Goal: Task Accomplishment & Management: Complete application form

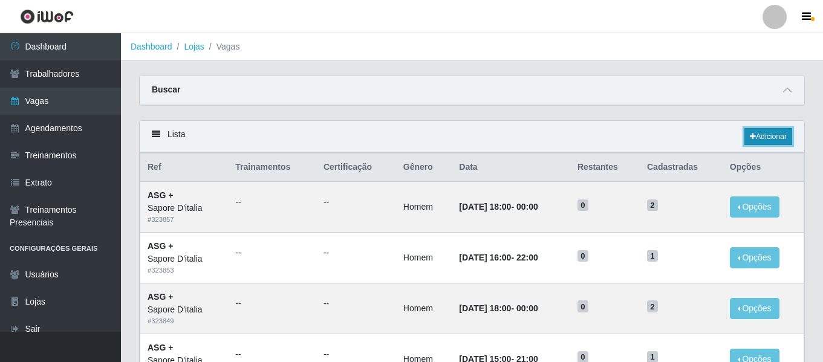
click at [784, 135] on link "Adicionar" at bounding box center [769, 136] width 48 height 17
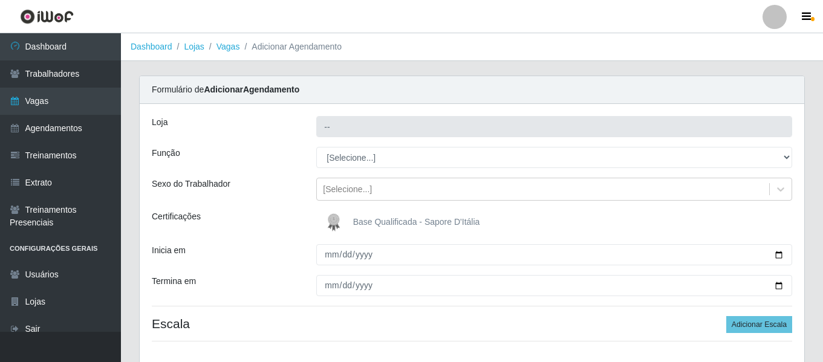
type input "Sapore D'italia"
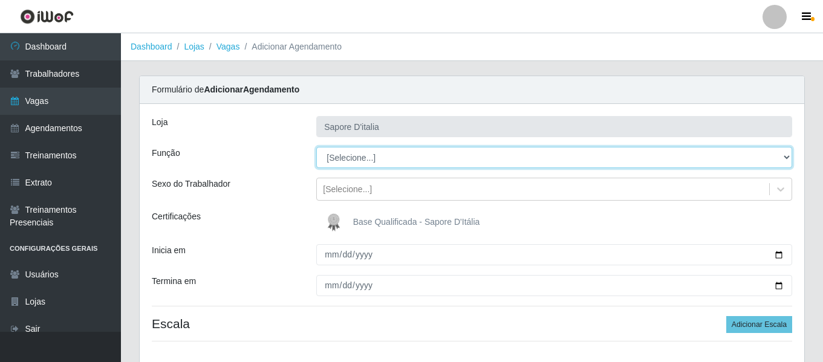
click at [412, 159] on select "[Selecione...] ASG ASG + ASG ++ Auxiliar de Cozinha Auxiliar de Cozinha + Auxil…" at bounding box center [554, 157] width 476 height 21
select select "16"
click at [316, 147] on select "[Selecione...] ASG ASG + ASG ++ Auxiliar de Cozinha Auxiliar de Cozinha + Auxil…" at bounding box center [554, 157] width 476 height 21
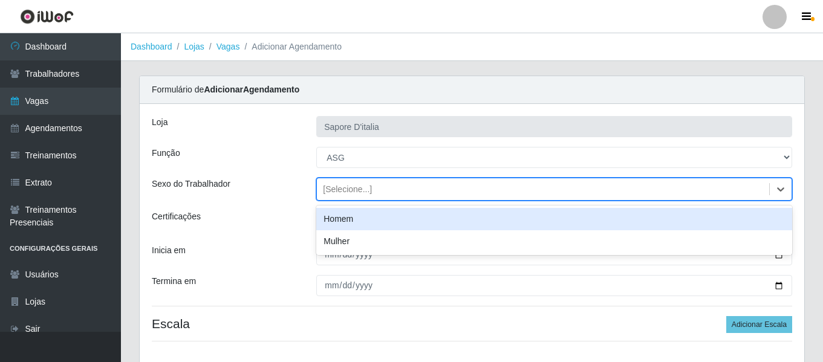
click at [373, 184] on div "[Selecione...]" at bounding box center [543, 190] width 452 height 20
click at [370, 221] on div "Homem" at bounding box center [554, 219] width 476 height 22
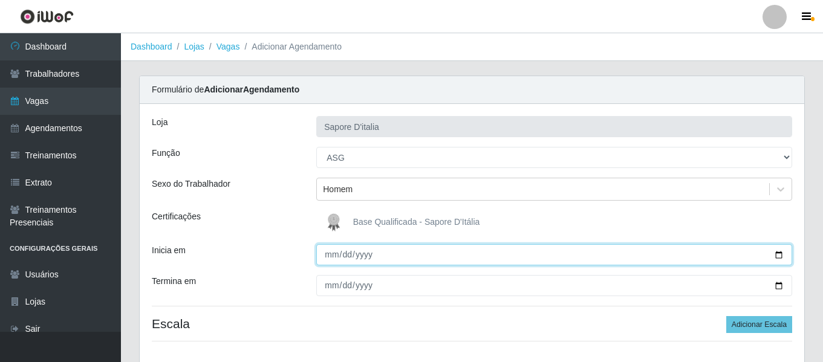
click at [338, 253] on input "Inicia em" at bounding box center [554, 254] width 476 height 21
type input "2025-09-01"
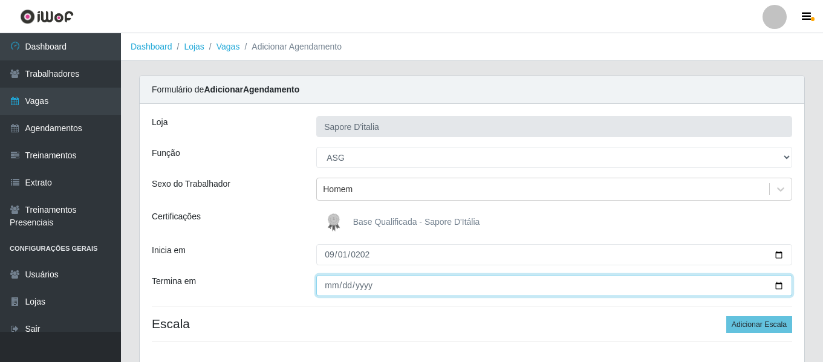
click at [330, 285] on input "Termina em" at bounding box center [554, 285] width 476 height 21
type input "2025-11-03"
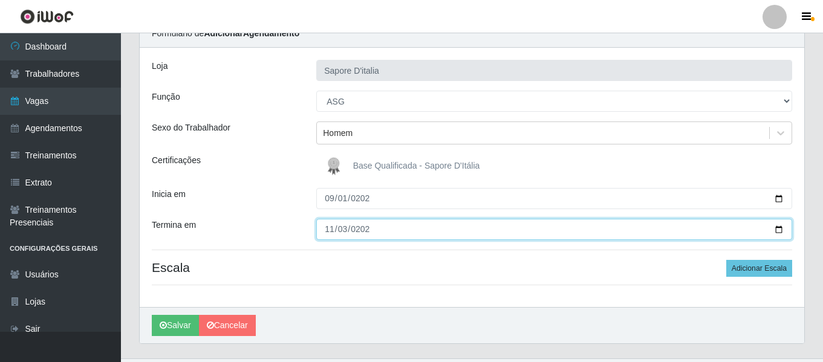
scroll to position [83, 0]
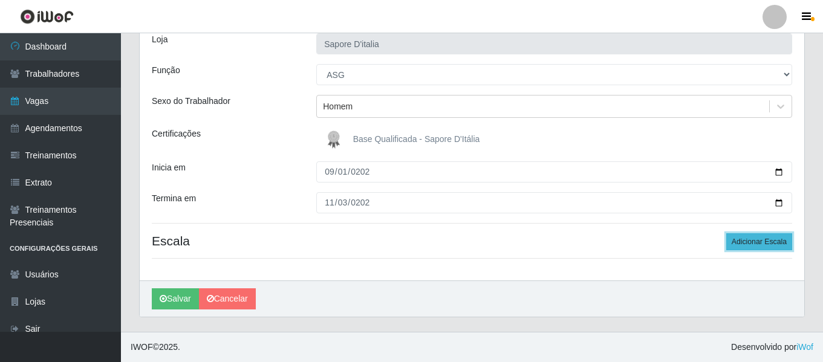
click at [760, 246] on button "Adicionar Escala" at bounding box center [759, 241] width 66 height 17
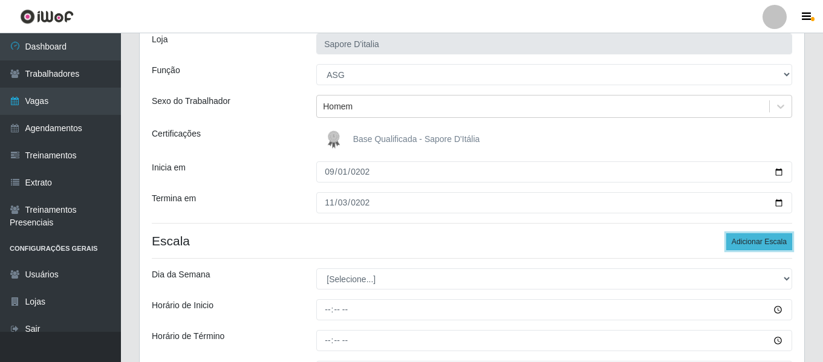
click at [760, 246] on button "Adicionar Escala" at bounding box center [759, 241] width 66 height 17
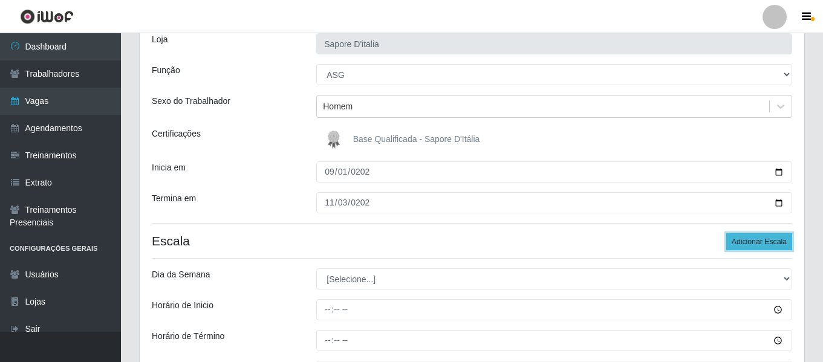
click at [760, 246] on button "Adicionar Escala" at bounding box center [759, 241] width 66 height 17
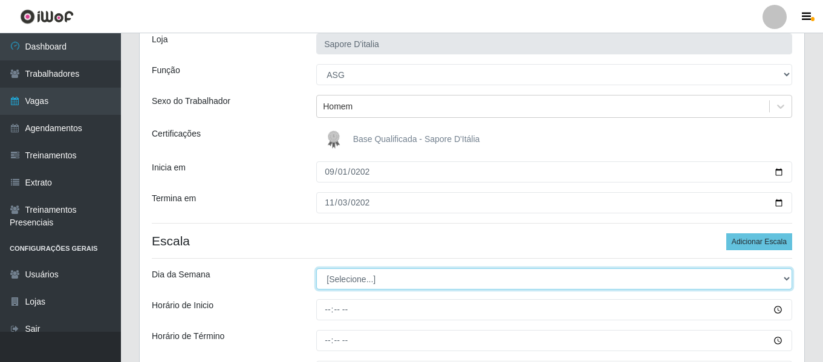
click at [360, 283] on select "[Selecione...] Segunda Terça Quarta Quinta Sexta Sábado Domingo" at bounding box center [554, 279] width 476 height 21
select select "1"
click at [316, 269] on select "[Selecione...] Segunda Terça Quarta Quinta Sexta Sábado Domingo" at bounding box center [554, 279] width 476 height 21
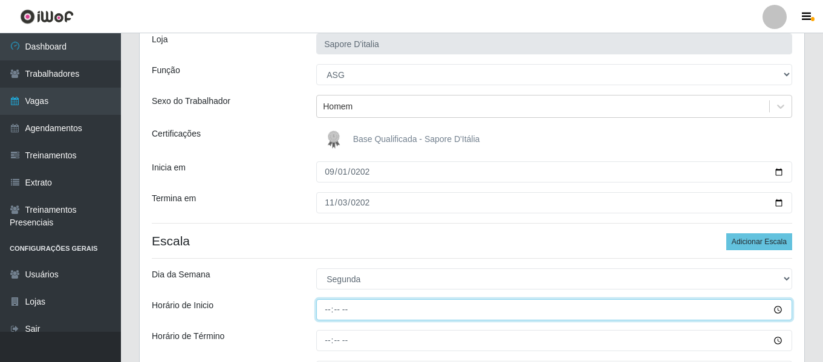
click at [322, 313] on input "Horário de Inicio" at bounding box center [554, 309] width 476 height 21
type input "15:00"
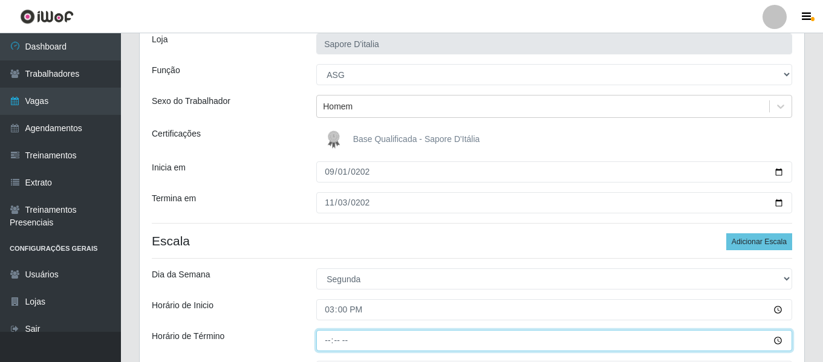
click at [336, 339] on input "Horário de Término" at bounding box center [554, 340] width 476 height 21
click at [327, 339] on input "Horário de Término" at bounding box center [554, 340] width 476 height 21
type input "21:00"
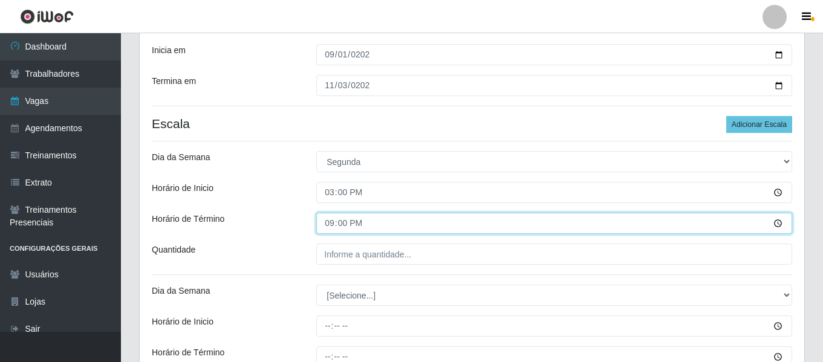
scroll to position [204, 0]
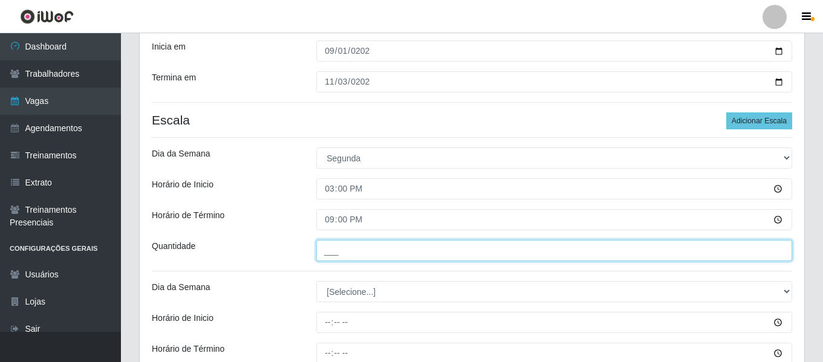
click at [402, 245] on input "___" at bounding box center [554, 250] width 476 height 21
type input "1__"
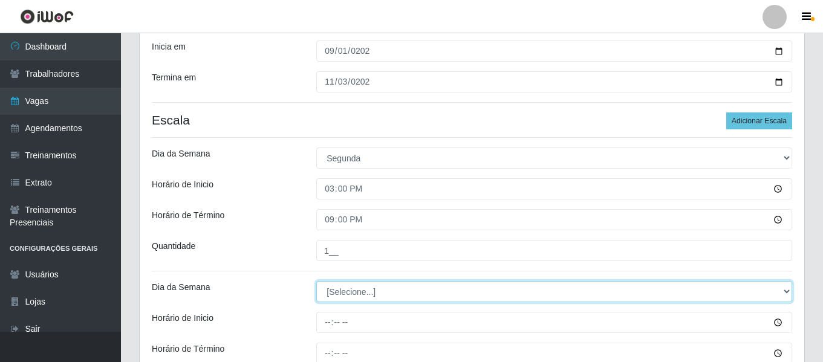
click at [362, 286] on select "[Selecione...] Segunda Terça Quarta Quinta Sexta Sábado Domingo" at bounding box center [554, 291] width 476 height 21
select select "1"
click at [316, 281] on select "[Selecione...] Segunda Terça Quarta Quinta Sexta Sábado Domingo" at bounding box center [554, 291] width 476 height 21
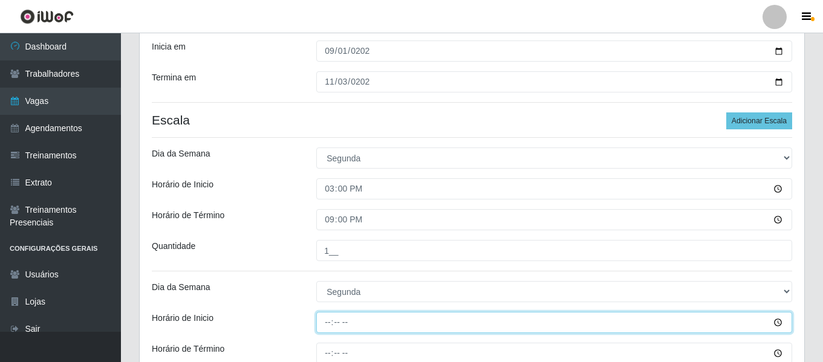
click at [337, 315] on input "Horário de Inicio" at bounding box center [554, 322] width 476 height 21
type input "18:00"
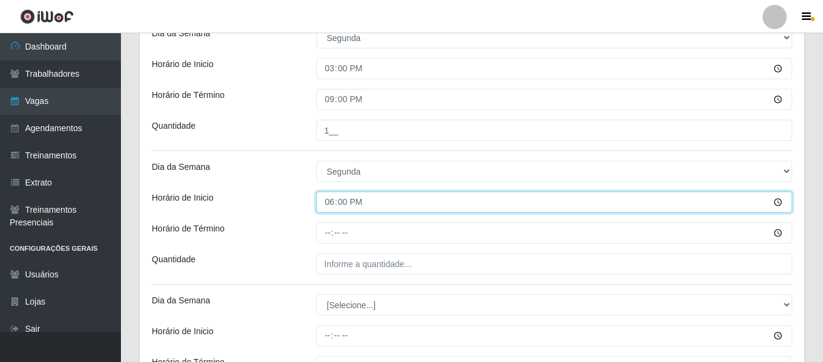
scroll to position [325, 0]
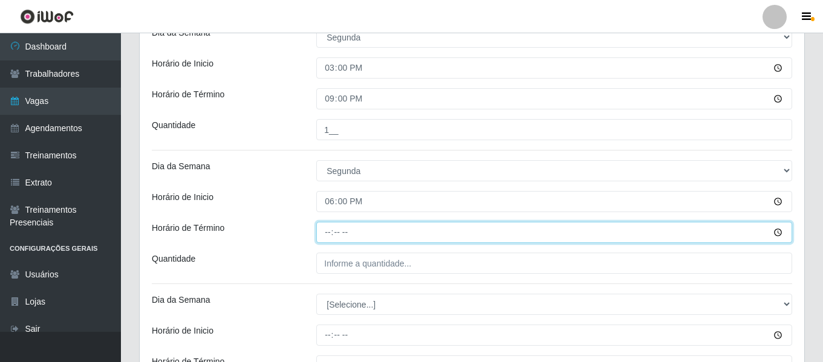
click at [328, 236] on input "Horário de Término" at bounding box center [554, 232] width 476 height 21
type input "00:00"
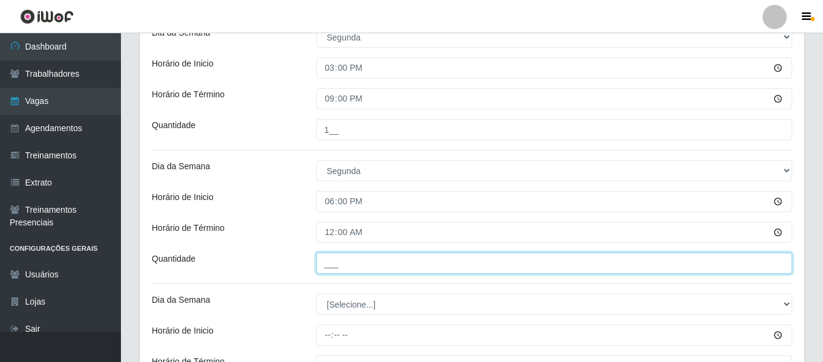
click at [397, 269] on input "___" at bounding box center [554, 263] width 476 height 21
type input "2__"
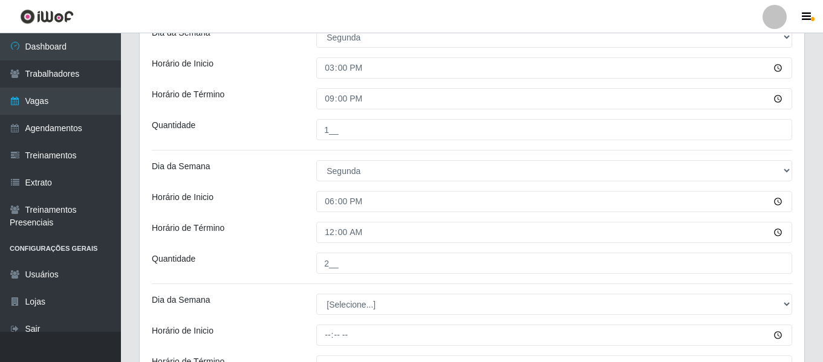
click at [261, 255] on div "Quantidade" at bounding box center [225, 263] width 165 height 21
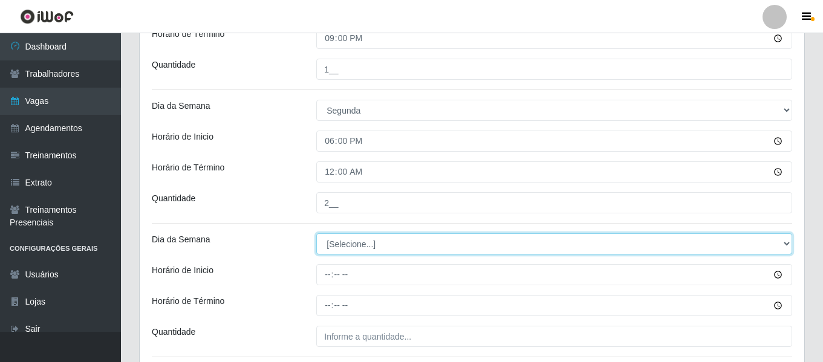
click at [341, 243] on select "[Selecione...] Segunda Terça Quarta Quinta Sexta Sábado Domingo" at bounding box center [554, 243] width 476 height 21
click at [316, 233] on select "[Selecione...] Segunda Terça Quarta Quinta Sexta Sábado Domingo" at bounding box center [554, 243] width 476 height 21
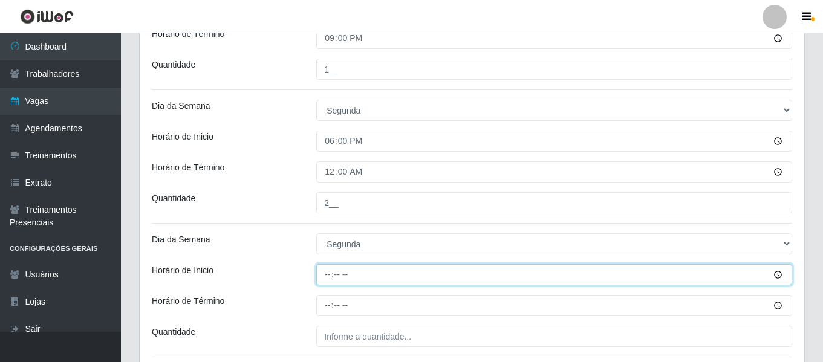
click at [329, 279] on input "Horário de Inicio" at bounding box center [554, 274] width 476 height 21
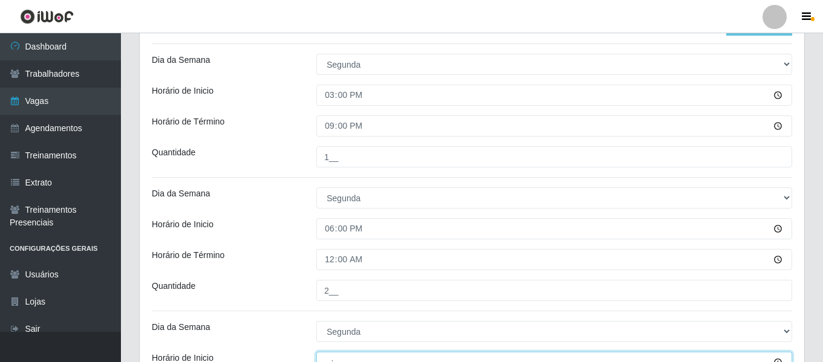
scroll to position [446, 0]
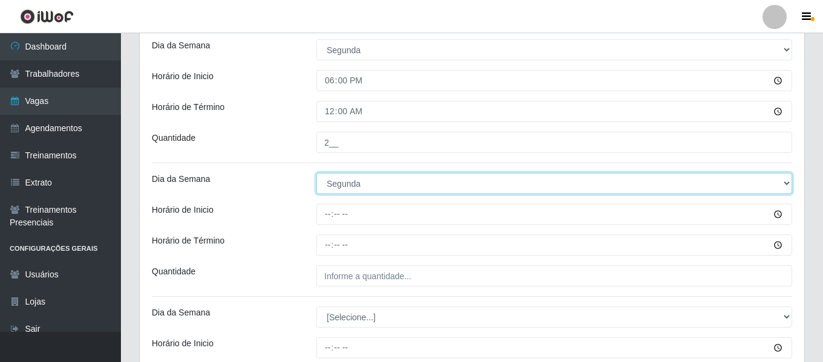
click at [351, 186] on select "[Selecione...] Segunda Terça Quarta Quinta Sexta Sábado Domingo" at bounding box center [554, 183] width 476 height 21
select select "2"
click at [316, 173] on select "[Selecione...] Segunda Terça Quarta Quinta Sexta Sábado Domingo" at bounding box center [554, 183] width 476 height 21
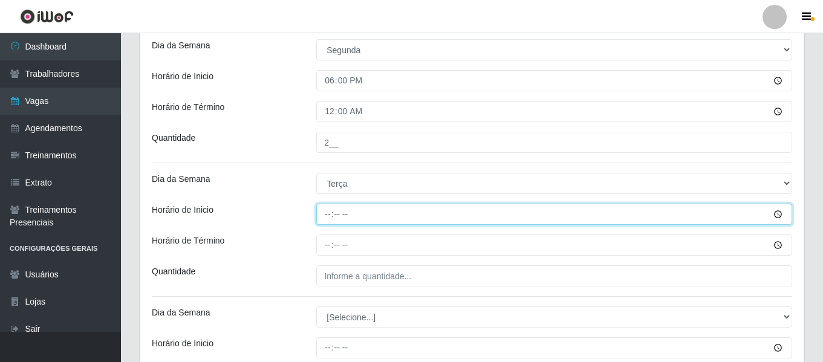
click at [333, 211] on input "Horário de Inicio" at bounding box center [554, 214] width 476 height 21
type input "15:00"
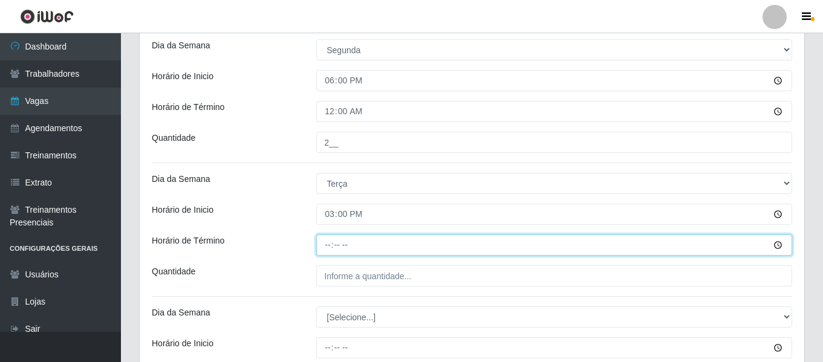
click at [330, 245] on input "Horário de Término" at bounding box center [554, 245] width 476 height 21
type input "21:00"
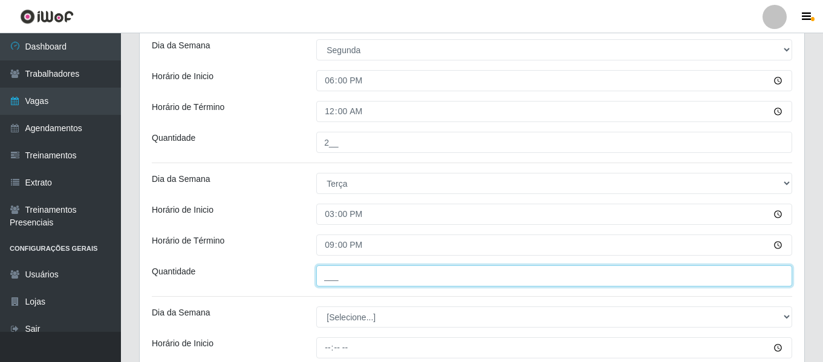
click at [357, 270] on input "___" at bounding box center [554, 276] width 476 height 21
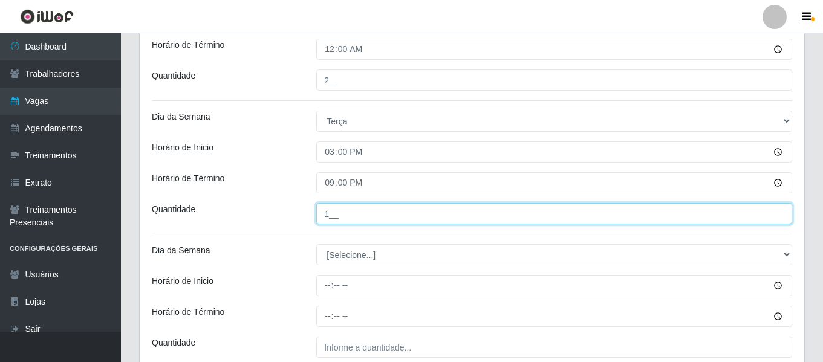
scroll to position [567, 0]
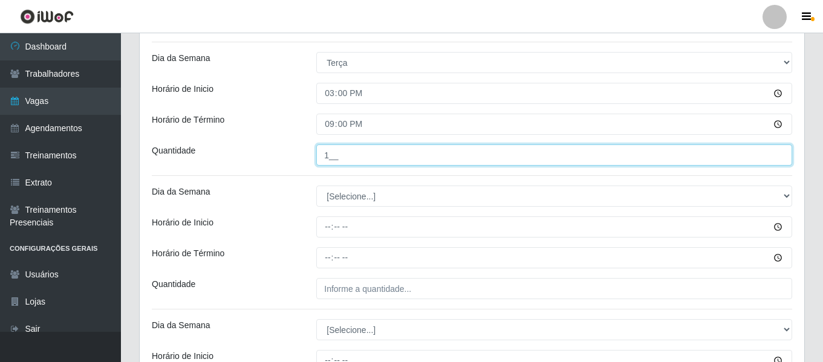
type input "1__"
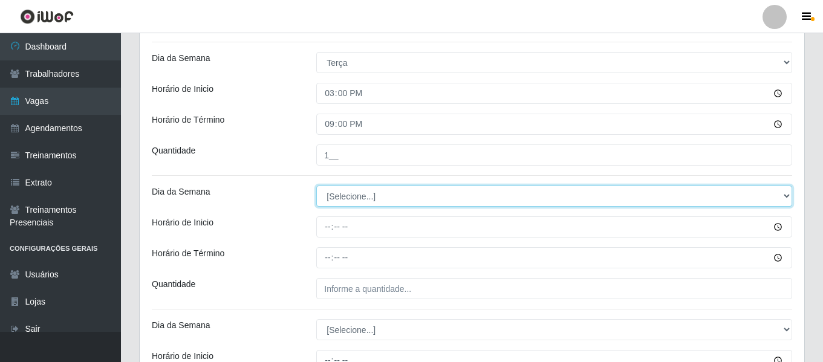
click at [348, 201] on select "[Selecione...] Segunda Terça Quarta Quinta Sexta Sábado Domingo" at bounding box center [554, 196] width 476 height 21
select select "2"
click at [316, 186] on select "[Selecione...] Segunda Terça Quarta Quinta Sexta Sábado Domingo" at bounding box center [554, 196] width 476 height 21
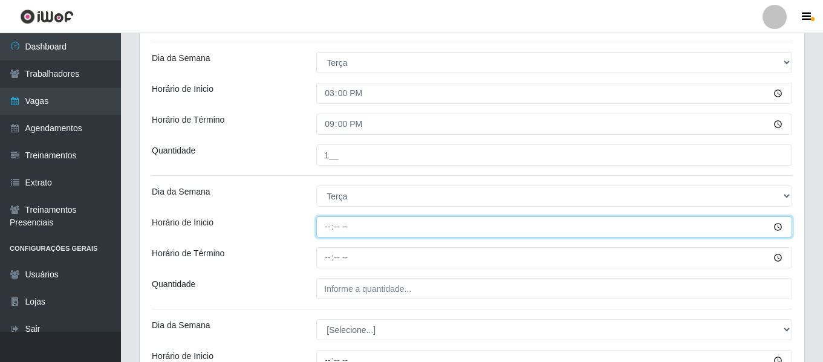
click at [328, 227] on input "Horário de Inicio" at bounding box center [554, 227] width 476 height 21
type input "18:00"
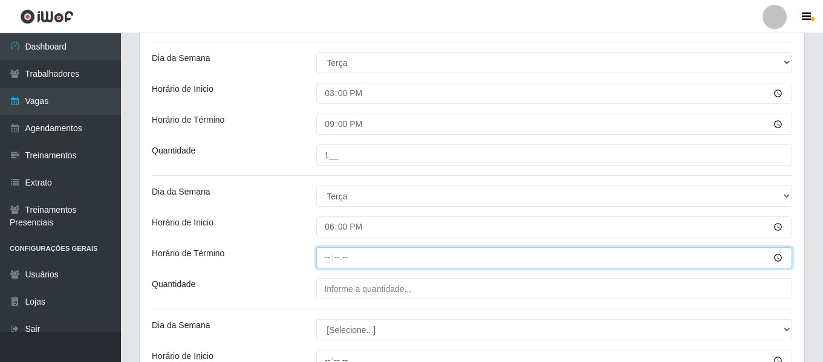
click at [331, 253] on input "Horário de Término" at bounding box center [554, 257] width 476 height 21
type input "00:00"
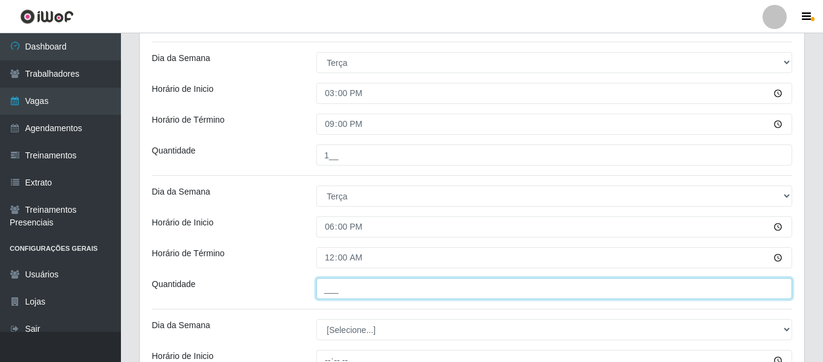
click at [364, 293] on input "___" at bounding box center [554, 288] width 476 height 21
type input "2__"
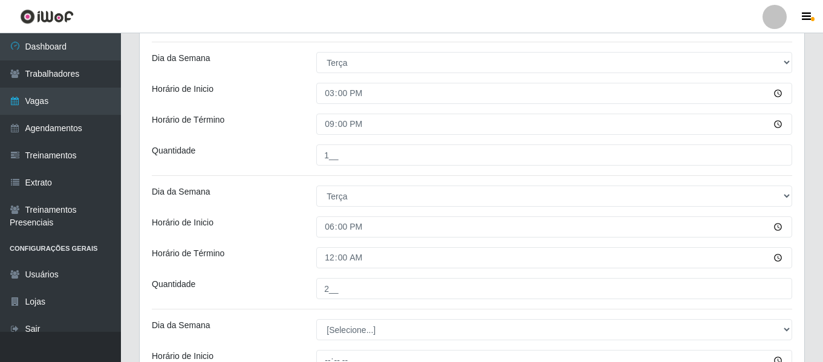
click at [259, 230] on div "Horário de Inicio" at bounding box center [225, 227] width 165 height 21
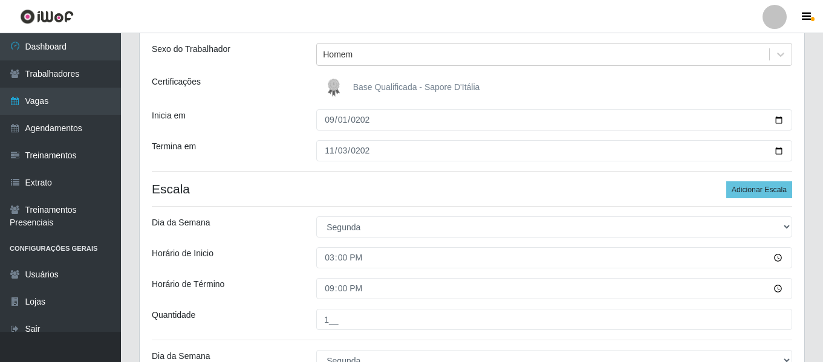
scroll to position [121, 0]
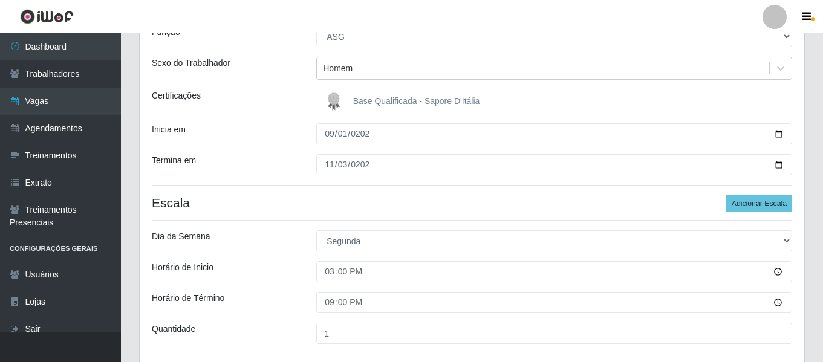
click at [304, 196] on h4 "Escala Adicionar Escala" at bounding box center [472, 202] width 641 height 15
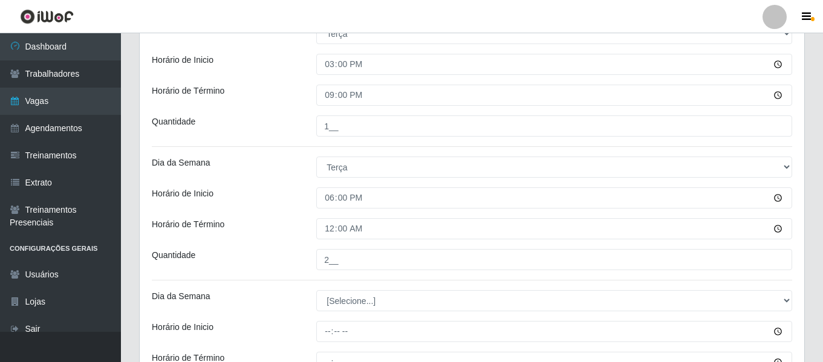
scroll to position [605, 0]
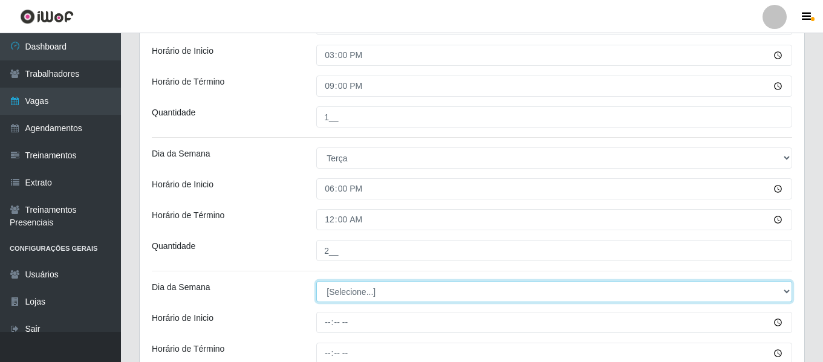
click at [354, 286] on select "[Selecione...] Segunda Terça Quarta Quinta Sexta Sábado Domingo" at bounding box center [554, 291] width 476 height 21
select select "3"
click at [316, 281] on select "[Selecione...] Segunda Terça Quarta Quinta Sexta Sábado Domingo" at bounding box center [554, 291] width 476 height 21
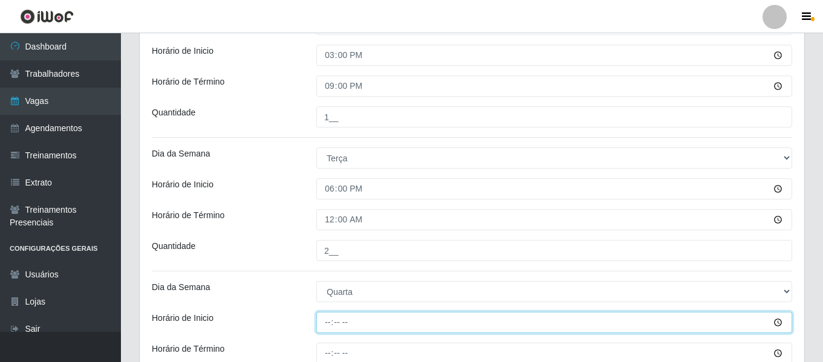
click at [328, 327] on input "Horário de Inicio" at bounding box center [554, 322] width 476 height 21
type input "15:00"
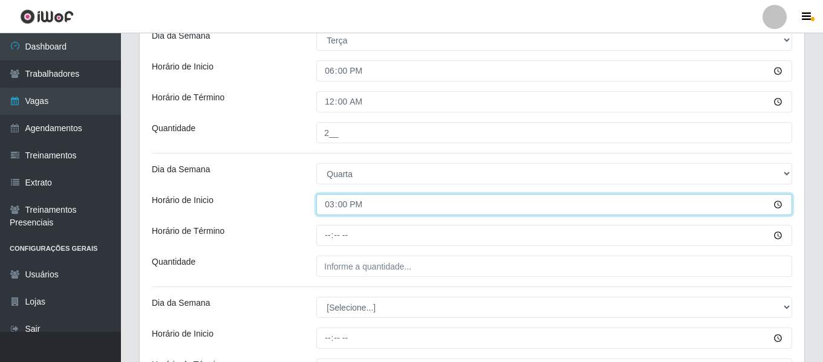
scroll to position [726, 0]
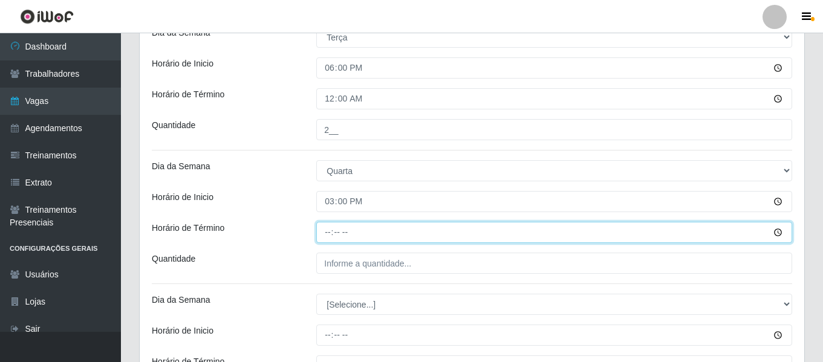
click at [328, 227] on input "Horário de Término" at bounding box center [554, 232] width 476 height 21
type input "21:00"
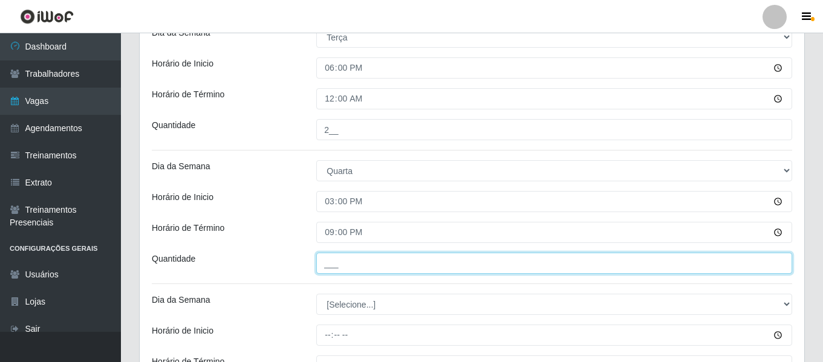
click at [353, 264] on input "___" at bounding box center [554, 263] width 476 height 21
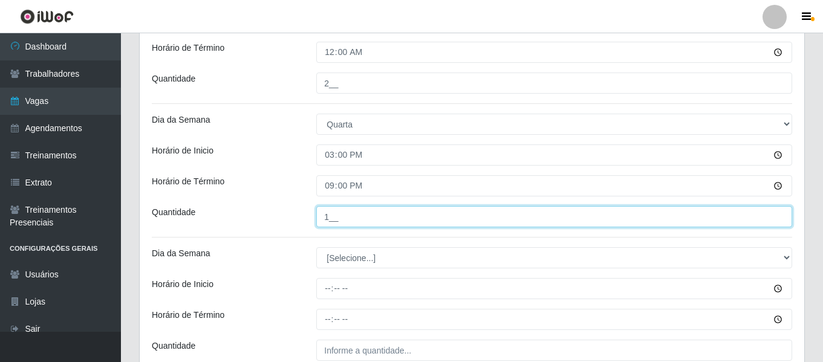
scroll to position [786, 0]
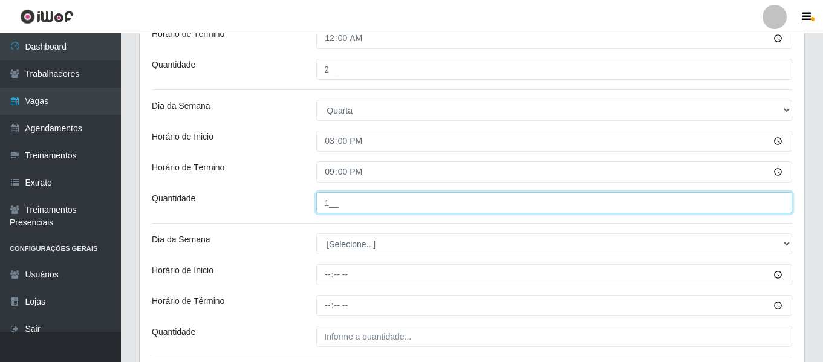
type input "1__"
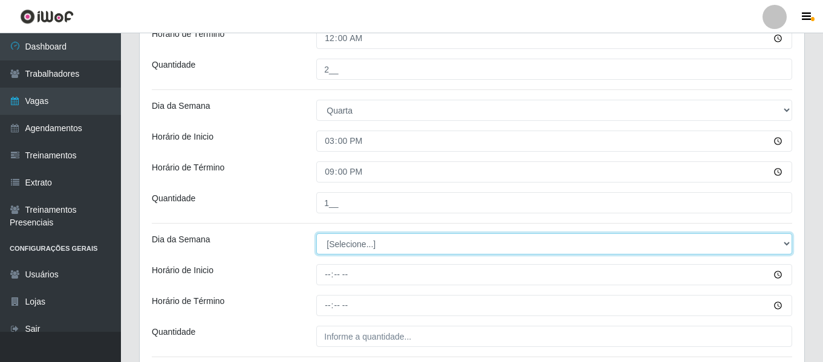
click at [338, 247] on select "[Selecione...] Segunda Terça Quarta Quinta Sexta Sábado Domingo" at bounding box center [554, 243] width 476 height 21
select select "3"
click at [316, 233] on select "[Selecione...] Segunda Terça Quarta Quinta Sexta Sábado Domingo" at bounding box center [554, 243] width 476 height 21
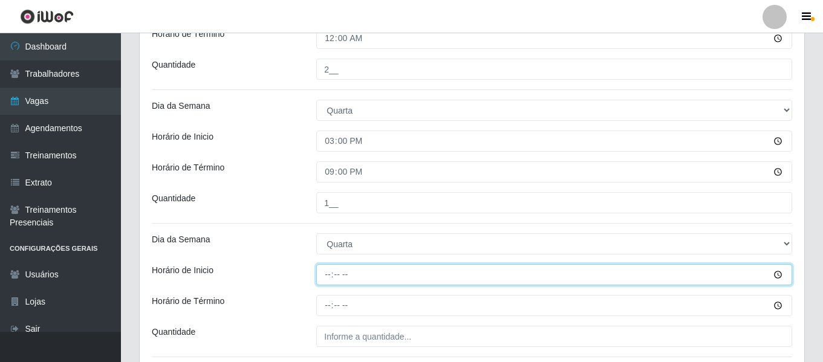
click at [330, 275] on input "Horário de Inicio" at bounding box center [554, 274] width 476 height 21
type input "18:00"
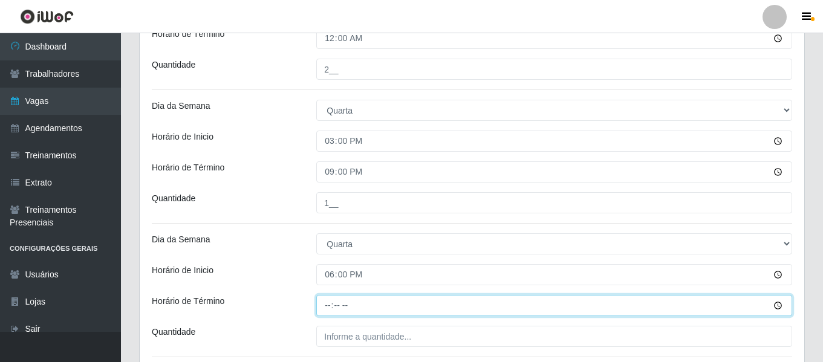
click at [332, 304] on input "Horário de Término" at bounding box center [554, 305] width 476 height 21
type input "00:00"
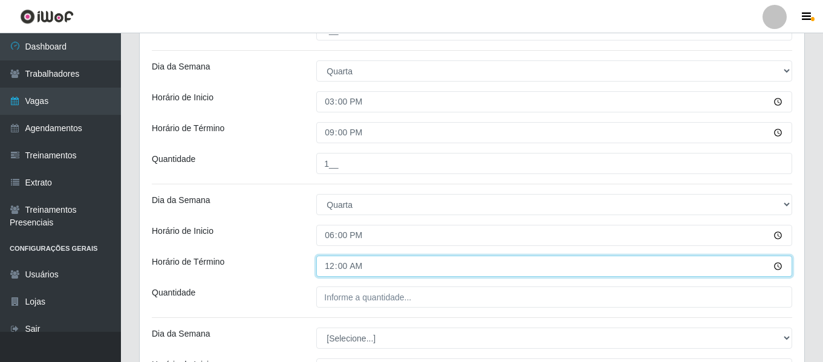
scroll to position [847, 0]
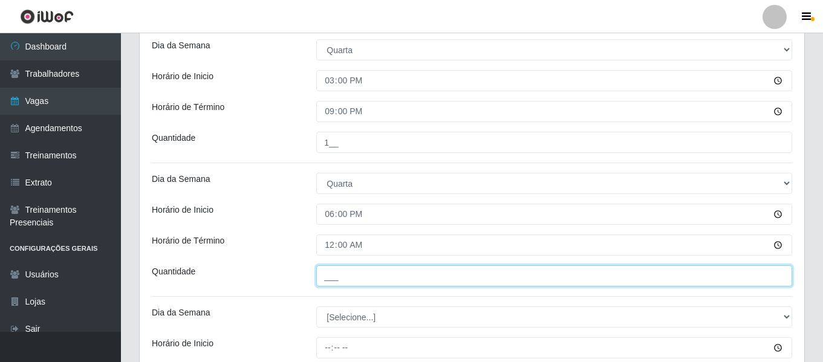
click at [364, 273] on input "___" at bounding box center [554, 276] width 476 height 21
type input "2__"
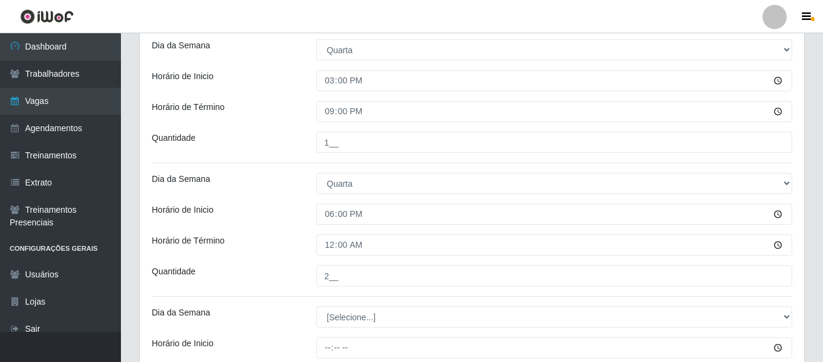
click at [283, 250] on div "Horário de Término" at bounding box center [225, 245] width 165 height 21
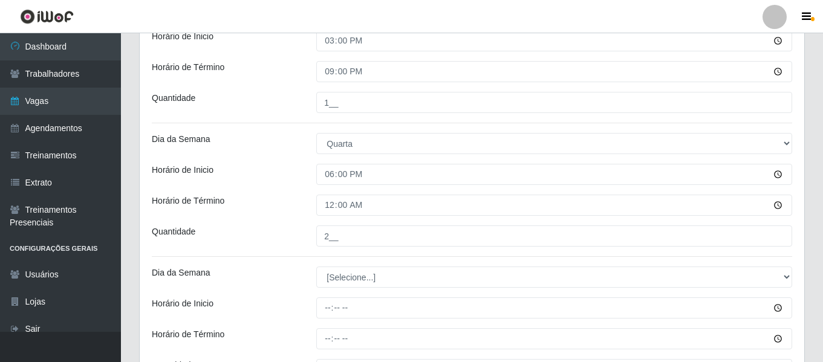
scroll to position [907, 0]
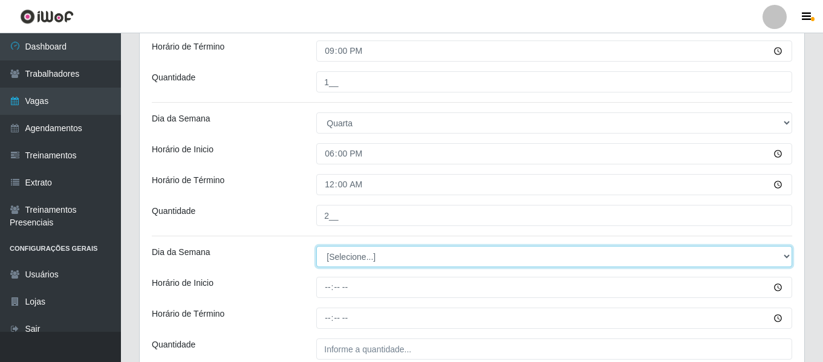
click at [353, 256] on select "[Selecione...] Segunda Terça Quarta Quinta Sexta Sábado Domingo" at bounding box center [554, 256] width 476 height 21
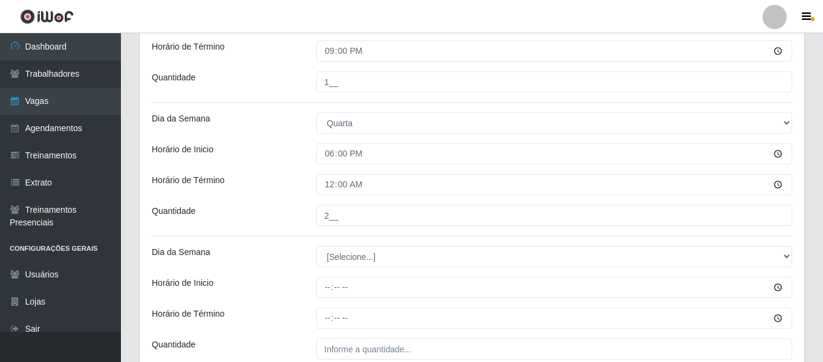
click at [273, 248] on div "Dia da Semana" at bounding box center [225, 256] width 165 height 21
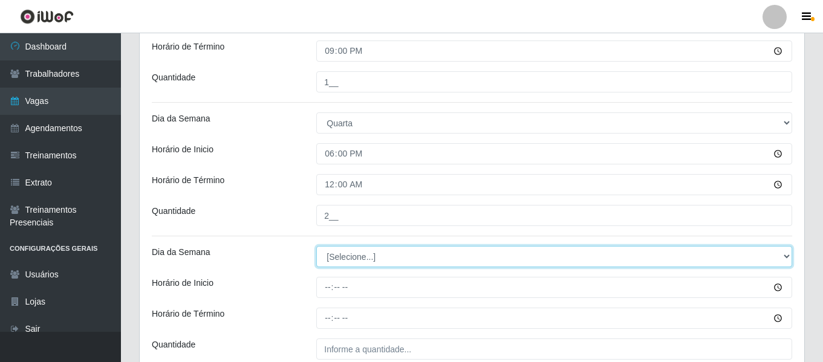
click at [360, 256] on select "[Selecione...] Segunda Terça Quarta Quinta Sexta Sábado Domingo" at bounding box center [554, 256] width 476 height 21
click at [316, 246] on select "[Selecione...] Segunda Terça Quarta Quinta Sexta Sábado Domingo" at bounding box center [554, 256] width 476 height 21
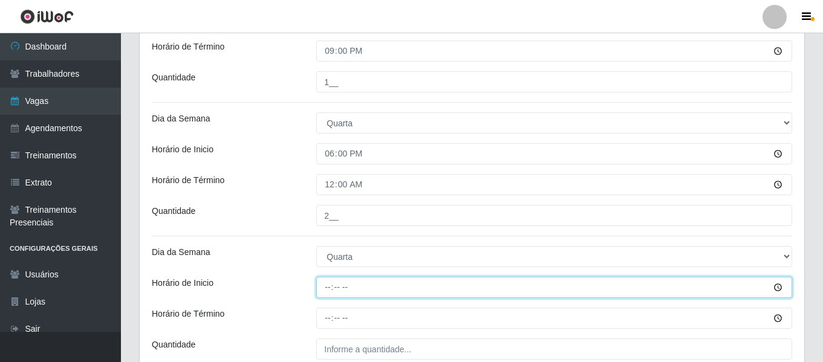
click at [324, 285] on input "Horário de Inicio" at bounding box center [554, 287] width 476 height 21
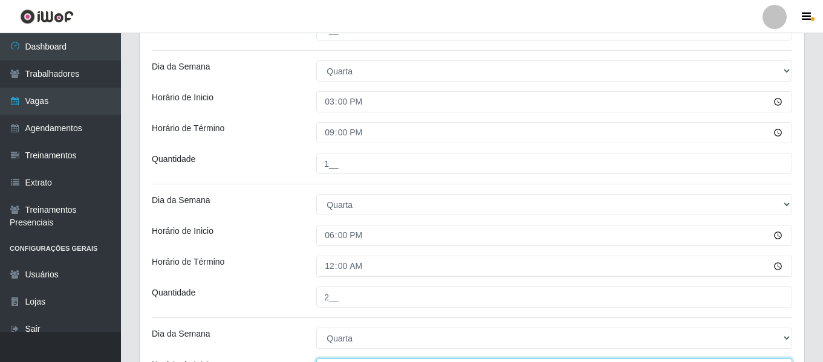
scroll to position [847, 0]
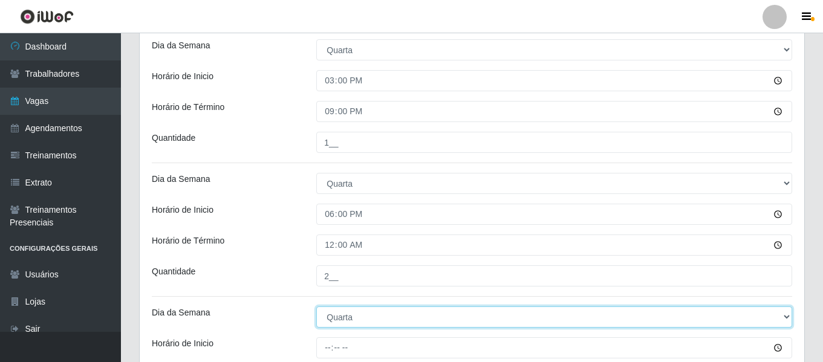
click at [363, 315] on select "[Selecione...] Segunda Terça Quarta Quinta Sexta Sábado Domingo" at bounding box center [554, 317] width 476 height 21
select select "4"
click at [316, 307] on select "[Selecione...] Segunda Terça Quarta Quinta Sexta Sábado Domingo" at bounding box center [554, 317] width 476 height 21
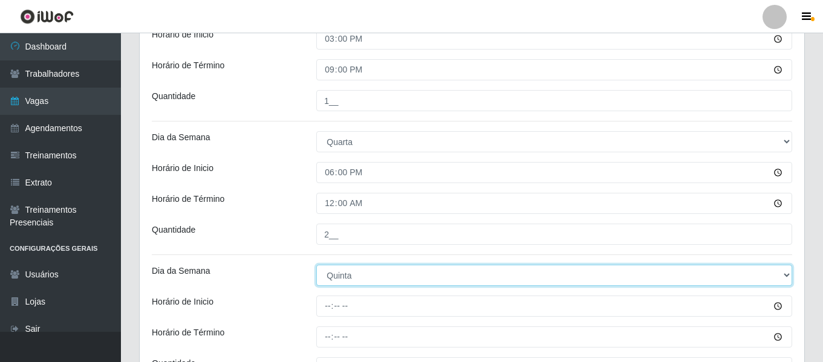
scroll to position [907, 0]
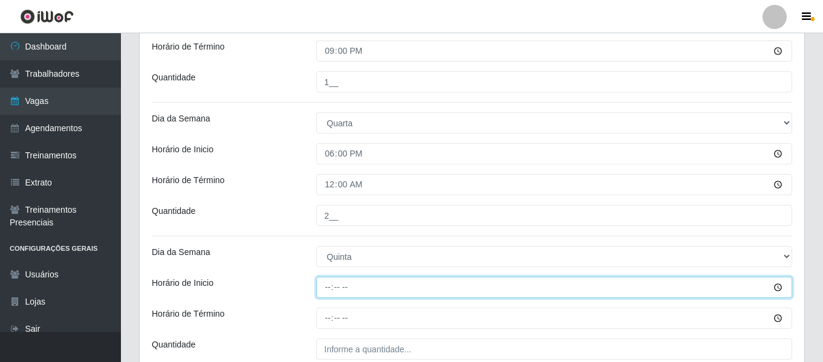
click at [325, 285] on input "Horário de Inicio" at bounding box center [554, 287] width 476 height 21
click at [328, 288] on input "10:00" at bounding box center [554, 287] width 476 height 21
type input "15:00"
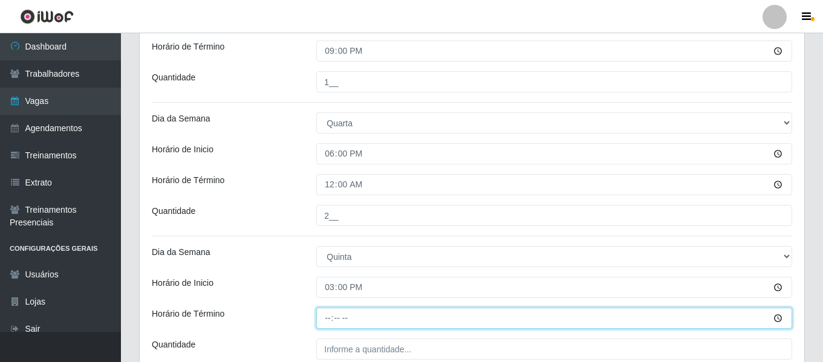
click at [333, 322] on input "Horário de Término" at bounding box center [554, 318] width 476 height 21
type input "21:00"
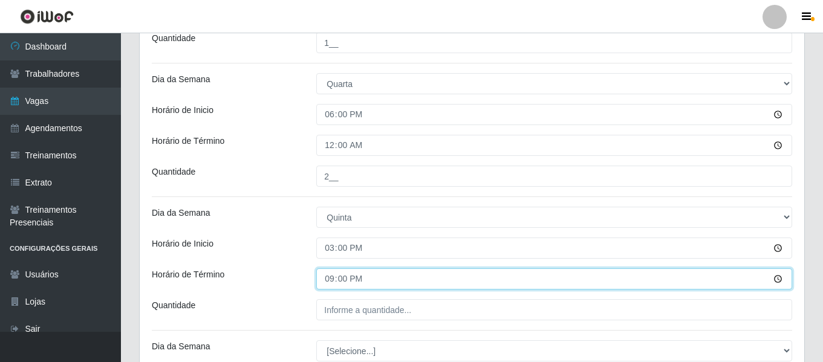
scroll to position [968, 0]
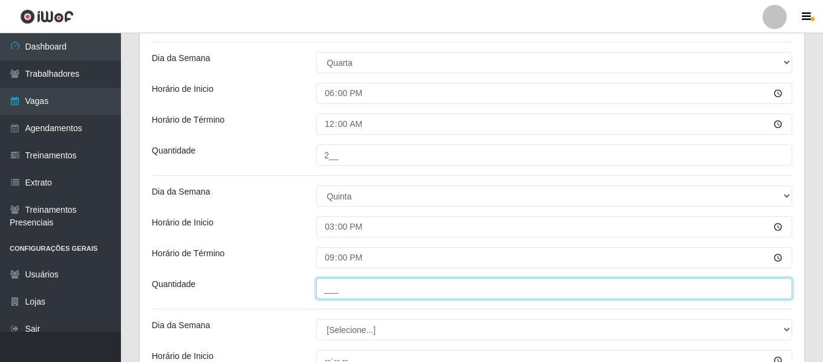
click at [346, 290] on input "___" at bounding box center [554, 288] width 476 height 21
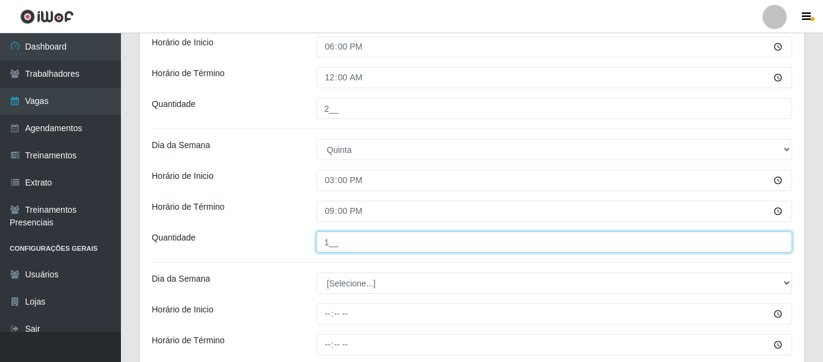
scroll to position [1028, 0]
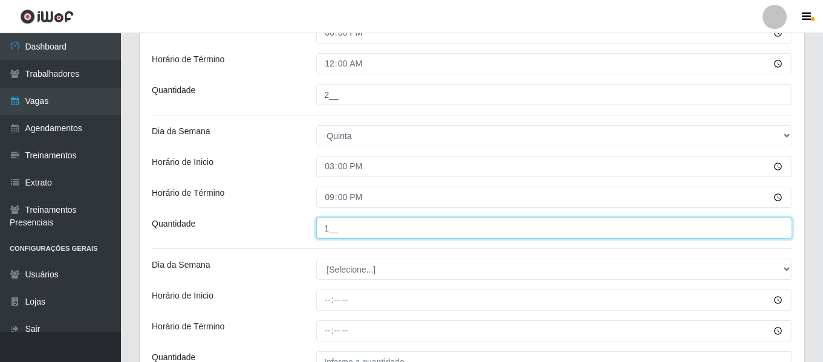
type input "1__"
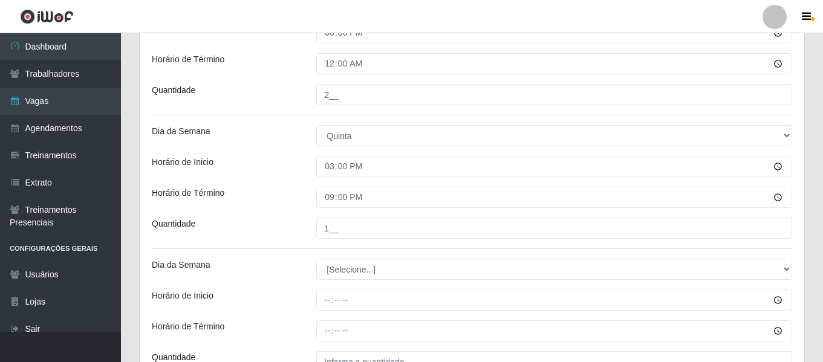
click at [272, 236] on div "Quantidade" at bounding box center [225, 228] width 165 height 21
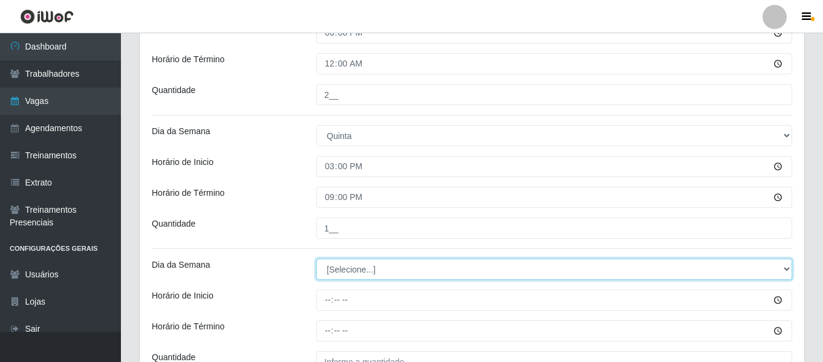
click at [337, 267] on select "[Selecione...] Segunda Terça Quarta Quinta Sexta Sábado Domingo" at bounding box center [554, 269] width 476 height 21
select select "4"
click at [316, 259] on select "[Selecione...] Segunda Terça Quarta Quinta Sexta Sábado Domingo" at bounding box center [554, 269] width 476 height 21
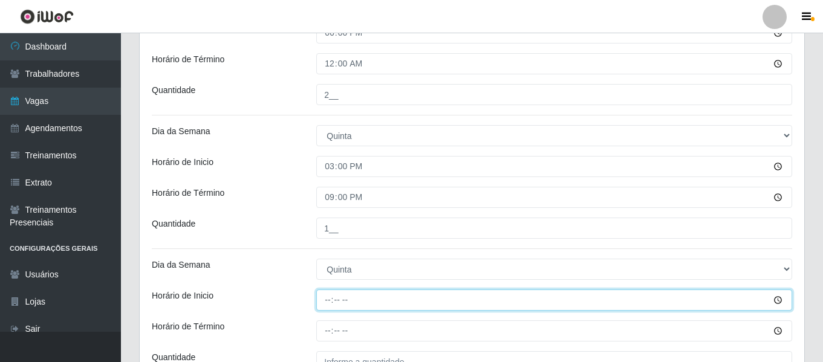
click at [332, 303] on input "Horário de Inicio" at bounding box center [554, 300] width 476 height 21
type input "18:00"
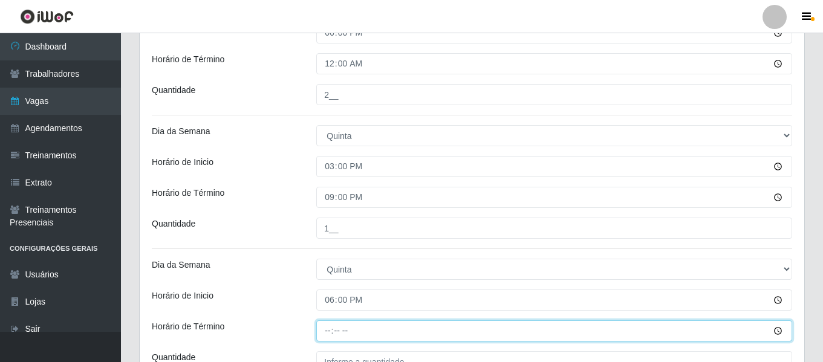
click at [334, 330] on input "Horário de Término" at bounding box center [554, 331] width 476 height 21
click at [330, 331] on input "Horário de Término" at bounding box center [554, 331] width 476 height 21
type input "00:00"
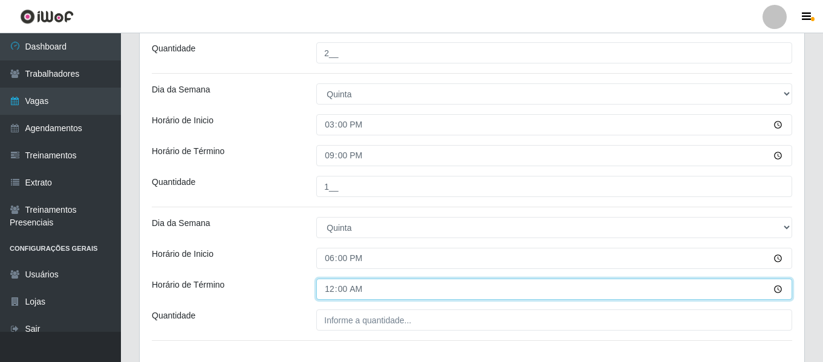
scroll to position [1089, 0]
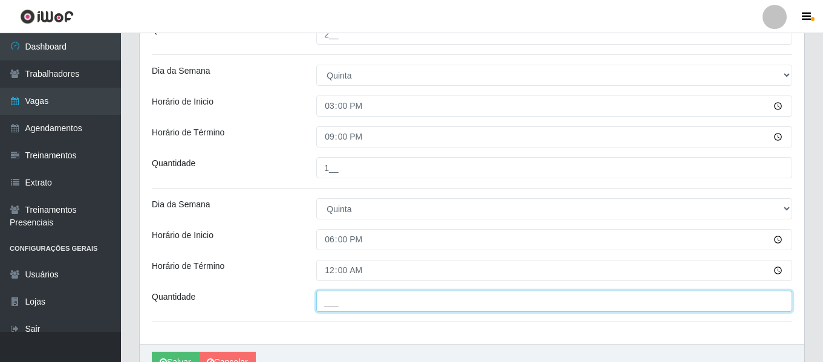
click at [342, 299] on input "___" at bounding box center [554, 301] width 476 height 21
type input "2__"
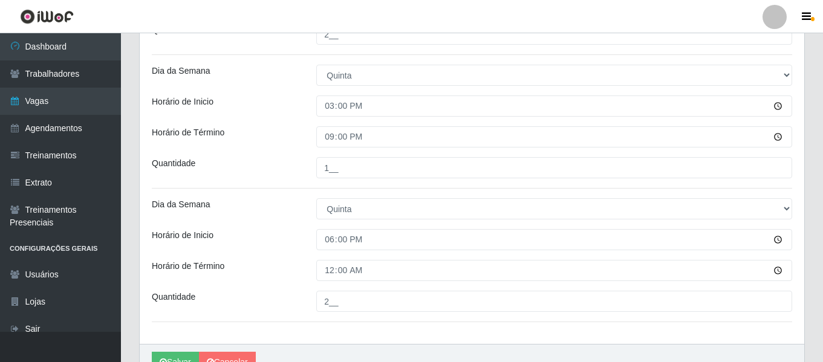
click at [267, 205] on div "Dia da Semana" at bounding box center [225, 208] width 165 height 21
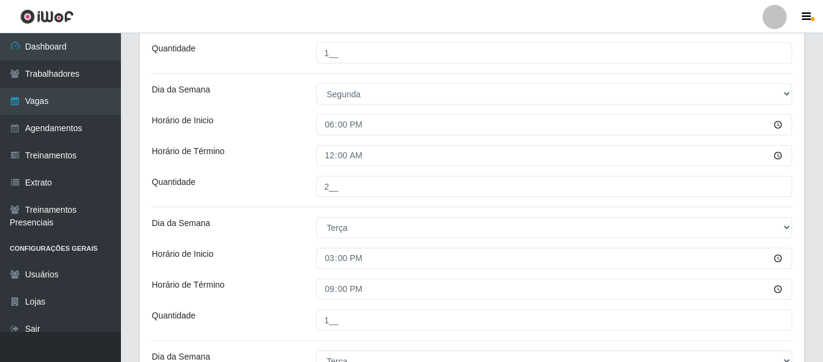
scroll to position [181, 0]
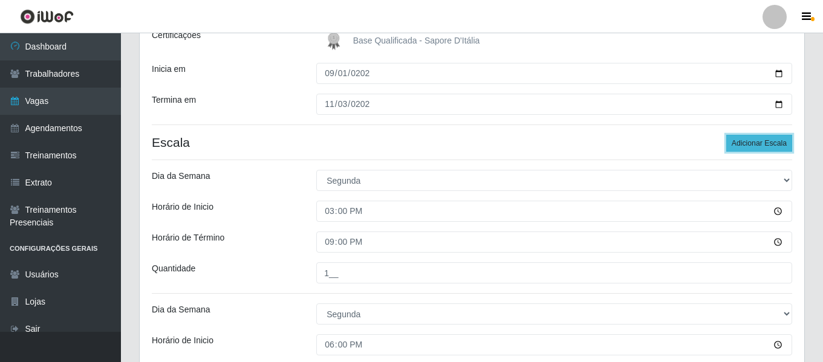
click at [767, 147] on button "Adicionar Escala" at bounding box center [759, 143] width 66 height 17
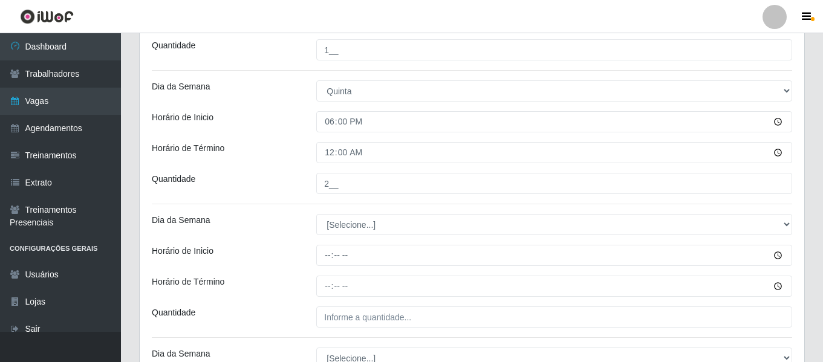
scroll to position [1210, 0]
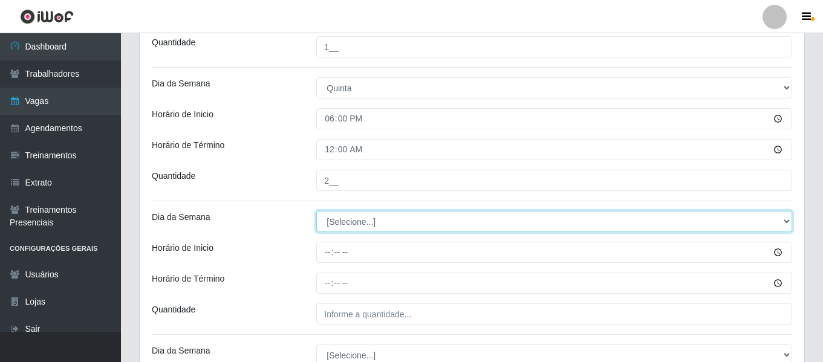
click at [354, 220] on select "[Selecione...] Segunda Terça Quarta Quinta Sexta Sábado Domingo" at bounding box center [554, 221] width 476 height 21
select select "5"
click at [316, 211] on select "[Selecione...] Segunda Terça Quarta Quinta Sexta Sábado Domingo" at bounding box center [554, 221] width 476 height 21
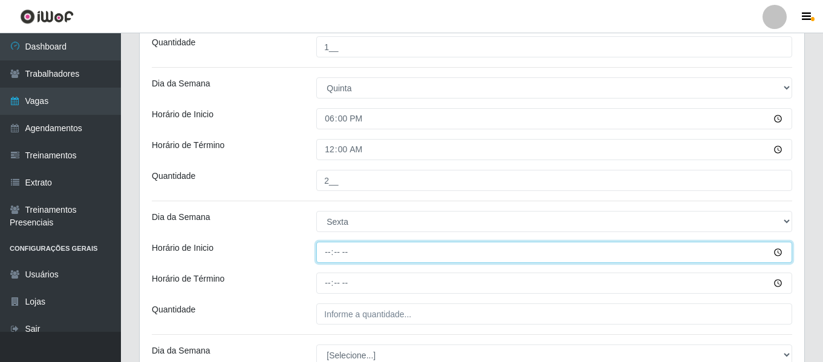
click at [328, 247] on input "Horário de Inicio" at bounding box center [554, 252] width 476 height 21
type input "15:00"
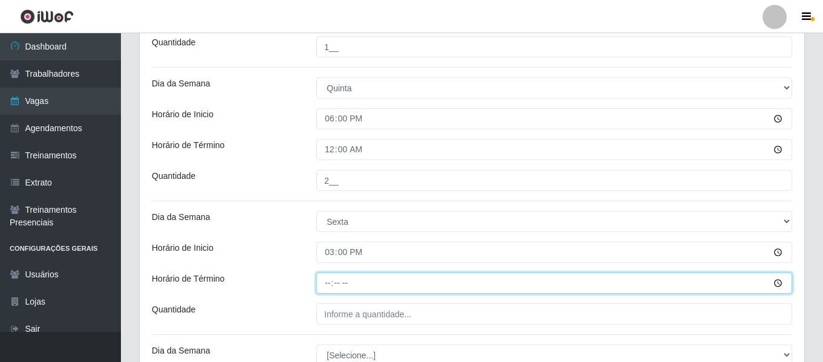
click at [331, 281] on input "Horário de Término" at bounding box center [554, 283] width 476 height 21
type input "21:00"
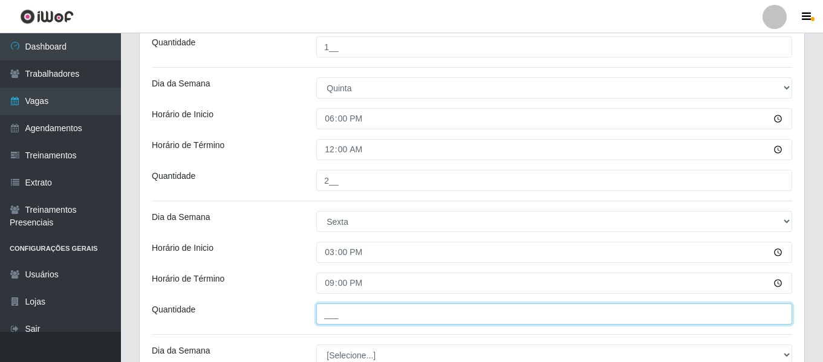
click at [352, 315] on input "___" at bounding box center [554, 314] width 476 height 21
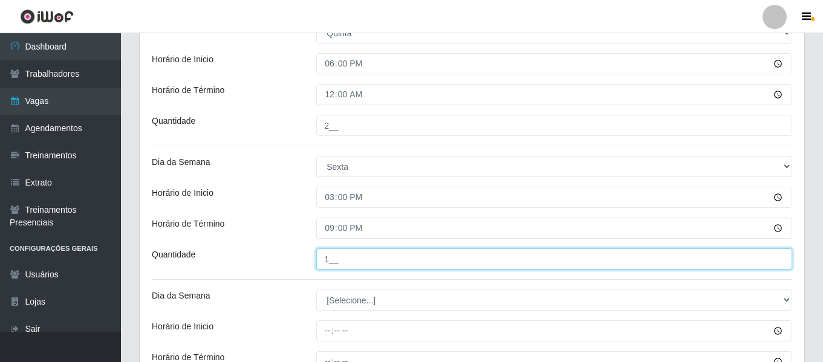
scroll to position [1331, 0]
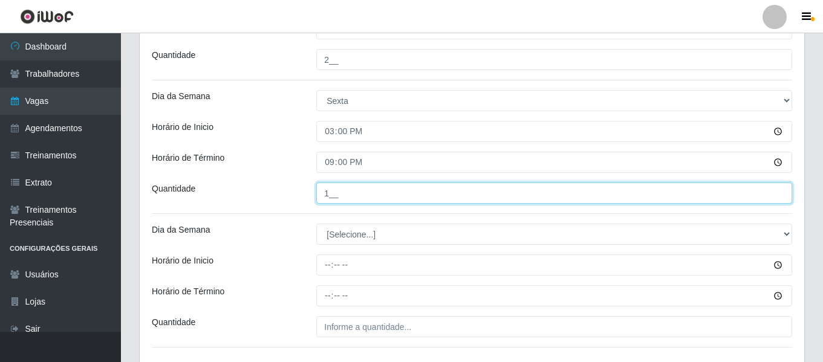
type input "1__"
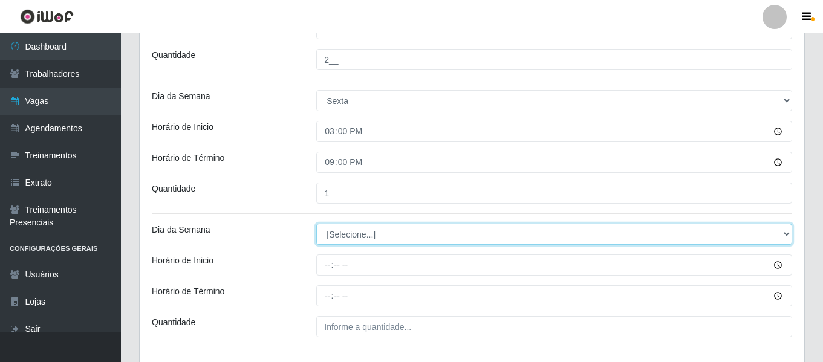
click at [342, 236] on select "[Selecione...] Segunda Terça Quarta Quinta Sexta Sábado Domingo" at bounding box center [554, 234] width 476 height 21
select select "5"
click at [316, 224] on select "[Selecione...] Segunda Terça Quarta Quinta Sexta Sábado Domingo" at bounding box center [554, 234] width 476 height 21
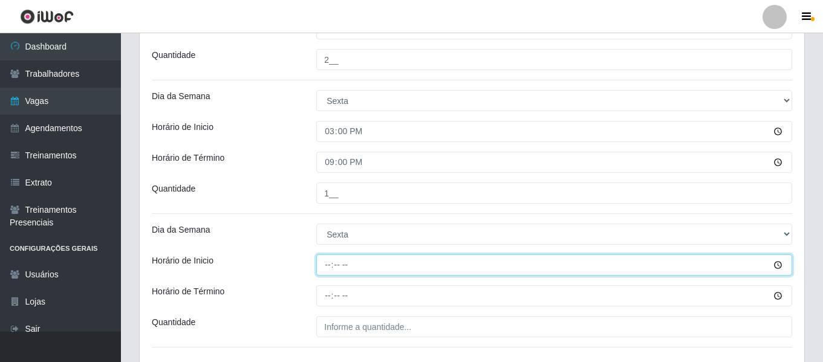
click at [325, 266] on input "Horário de Inicio" at bounding box center [554, 265] width 476 height 21
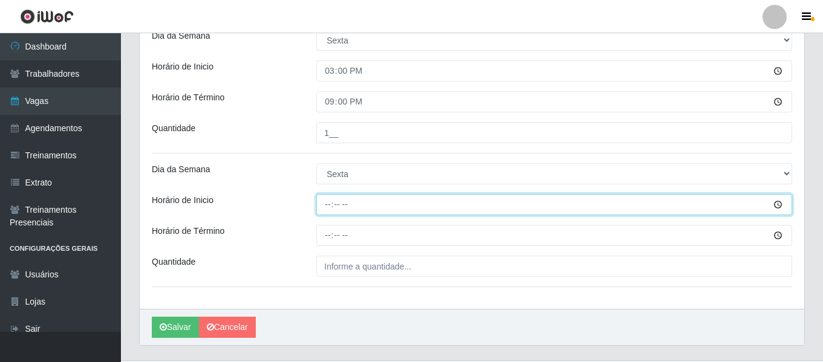
type input "18:00"
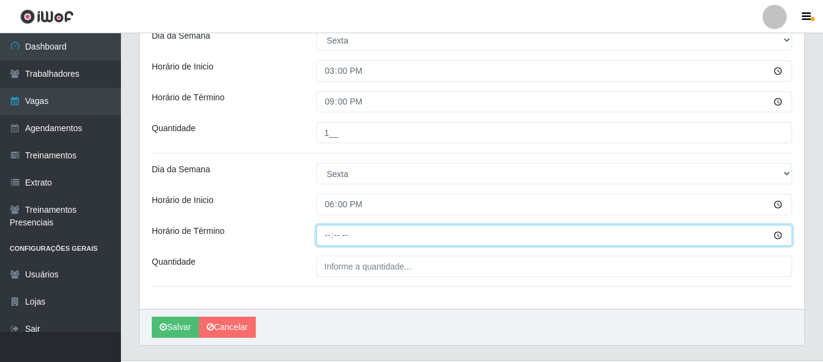
click at [331, 235] on input "Horário de Término" at bounding box center [554, 235] width 476 height 21
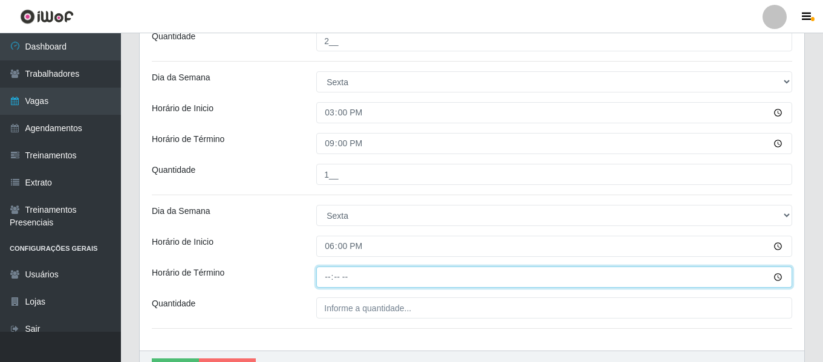
scroll to position [1420, 0]
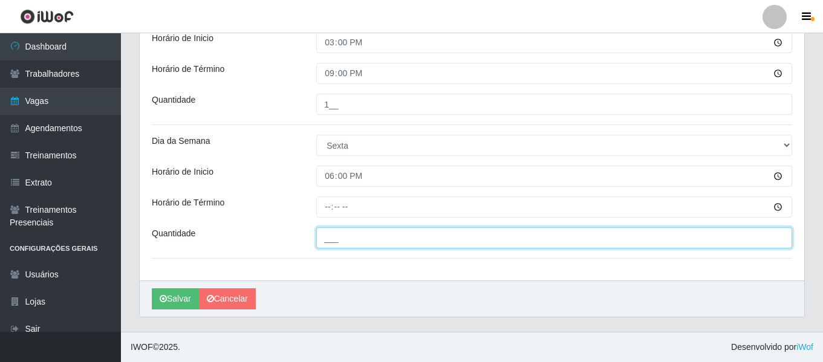
click at [387, 243] on input "___" at bounding box center [554, 237] width 476 height 21
type input "2__"
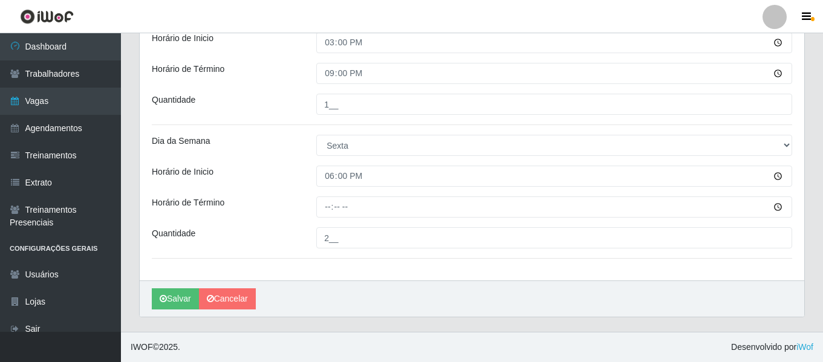
click at [250, 200] on div "Horário de Término" at bounding box center [225, 207] width 165 height 21
click at [175, 295] on button "Salvar" at bounding box center [175, 299] width 47 height 21
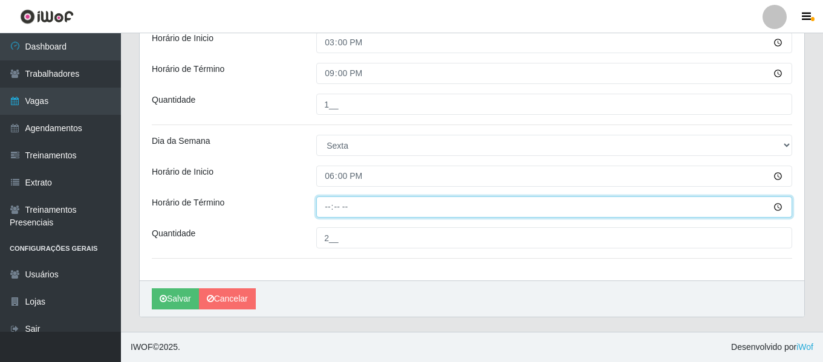
type input "00:00"
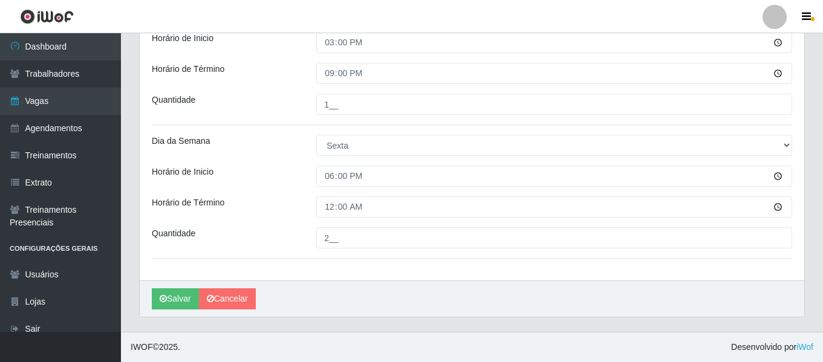
click at [254, 207] on div "Horário de Término" at bounding box center [225, 207] width 165 height 21
click at [174, 303] on button "Salvar" at bounding box center [175, 299] width 47 height 21
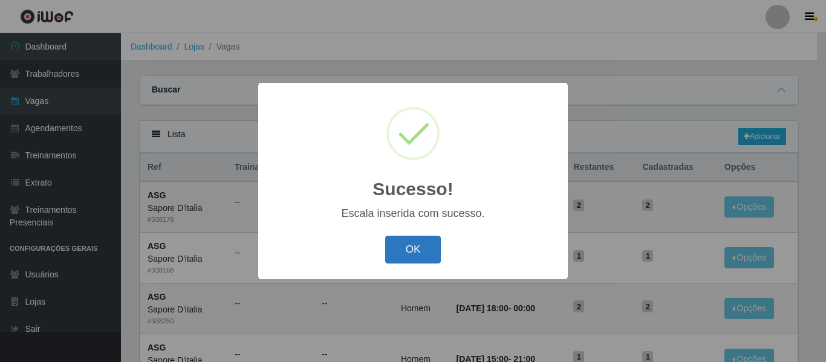
click at [437, 250] on button "OK" at bounding box center [413, 250] width 56 height 28
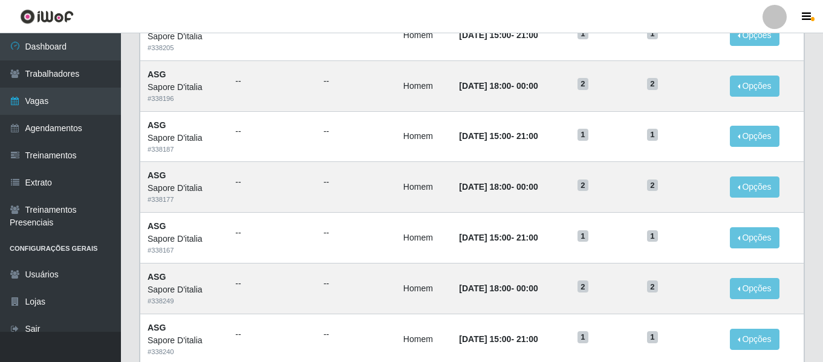
scroll to position [663, 0]
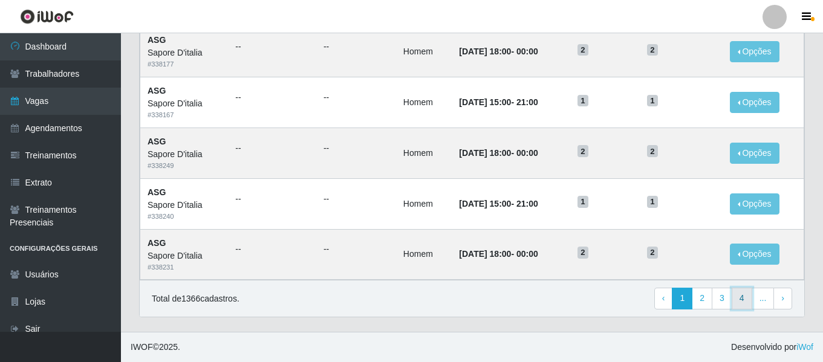
click at [751, 303] on link "4" at bounding box center [742, 299] width 21 height 22
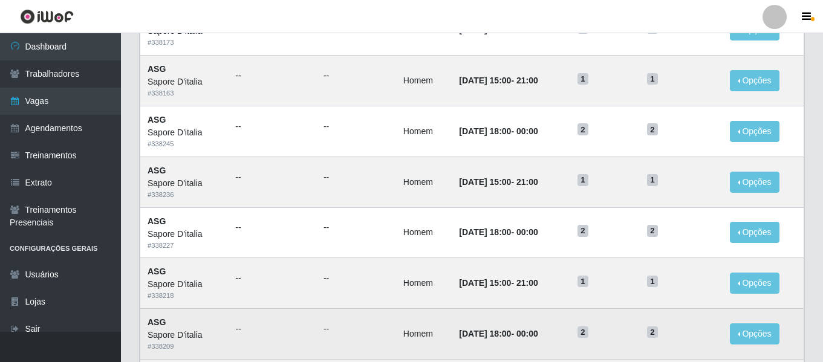
scroll to position [663, 0]
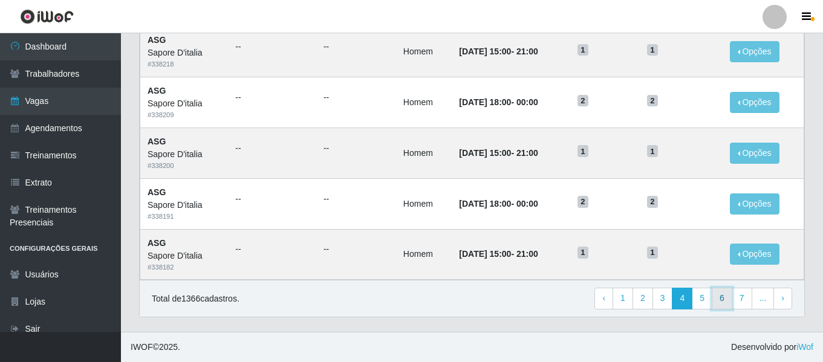
click at [726, 301] on link "6" at bounding box center [722, 299] width 21 height 22
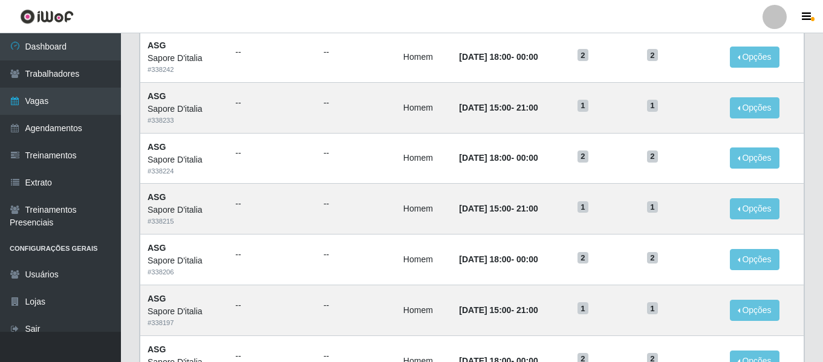
scroll to position [663, 0]
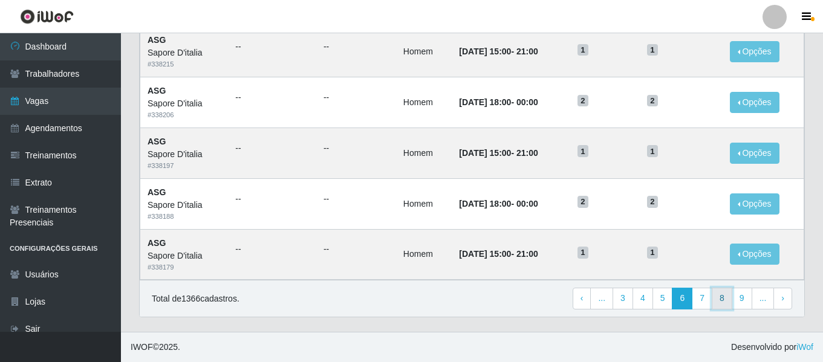
click at [723, 302] on link "8" at bounding box center [722, 299] width 21 height 22
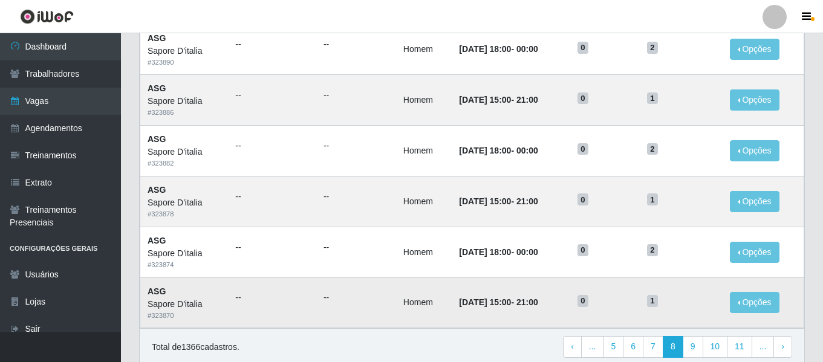
scroll to position [663, 0]
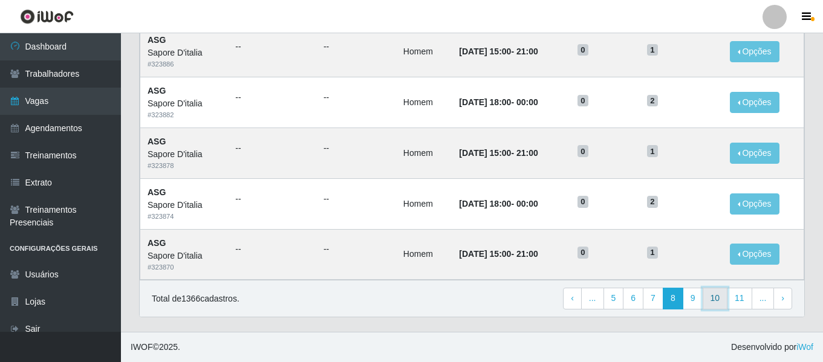
click at [716, 300] on link "10" at bounding box center [715, 299] width 25 height 22
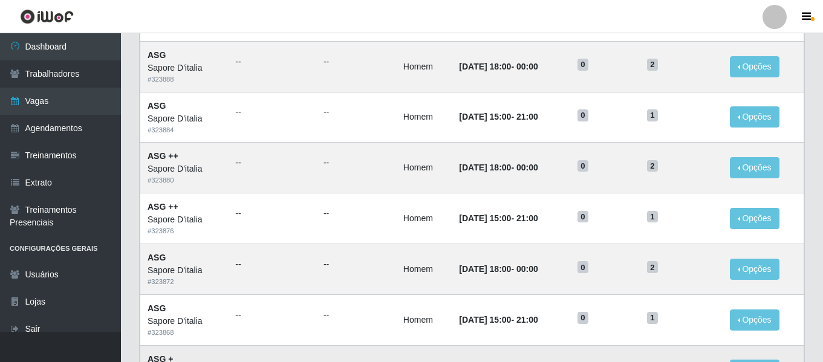
scroll to position [663, 0]
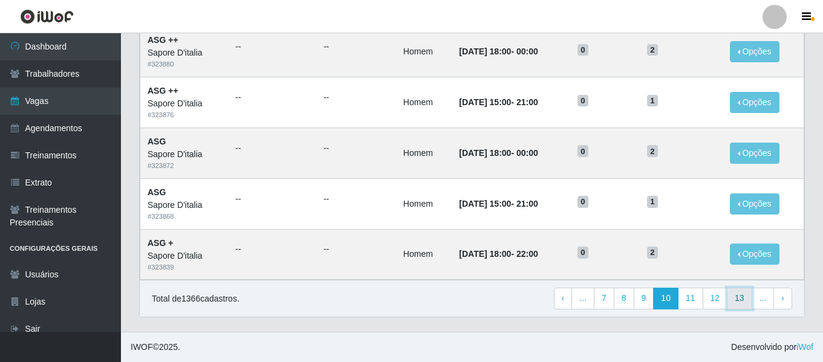
click at [739, 300] on link "13" at bounding box center [739, 299] width 25 height 22
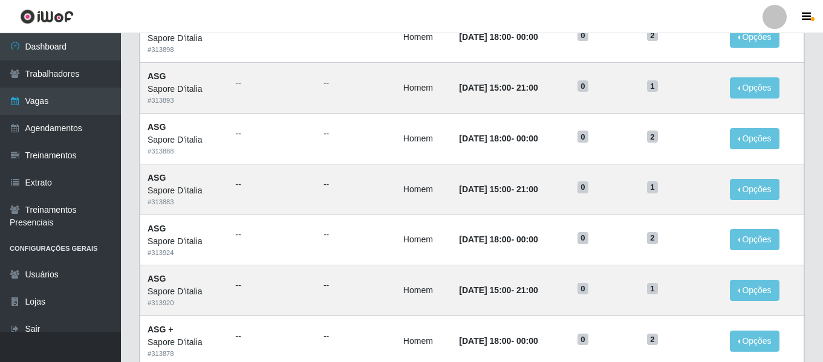
scroll to position [663, 0]
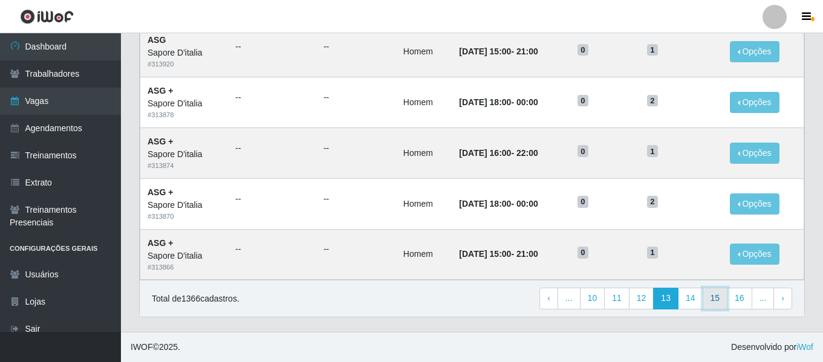
click at [718, 298] on link "15" at bounding box center [715, 299] width 25 height 22
click at [714, 298] on link "17" at bounding box center [715, 299] width 25 height 22
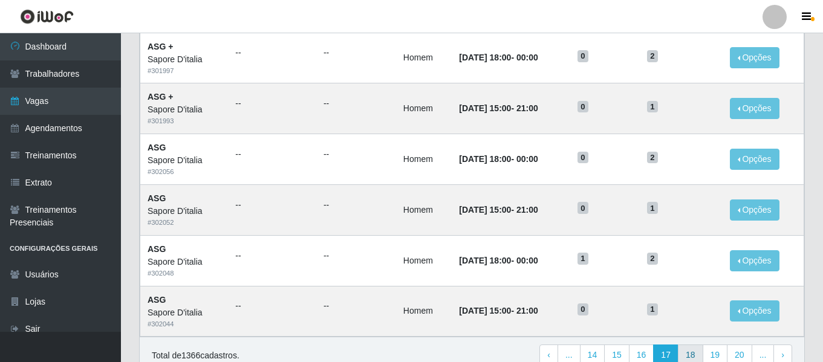
scroll to position [663, 0]
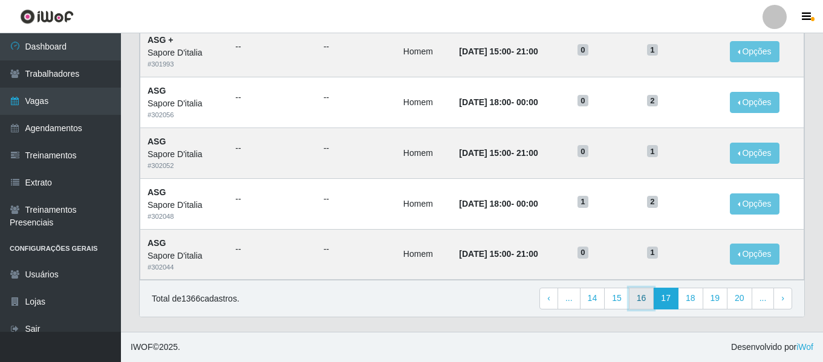
click at [636, 300] on link "16" at bounding box center [641, 299] width 25 height 22
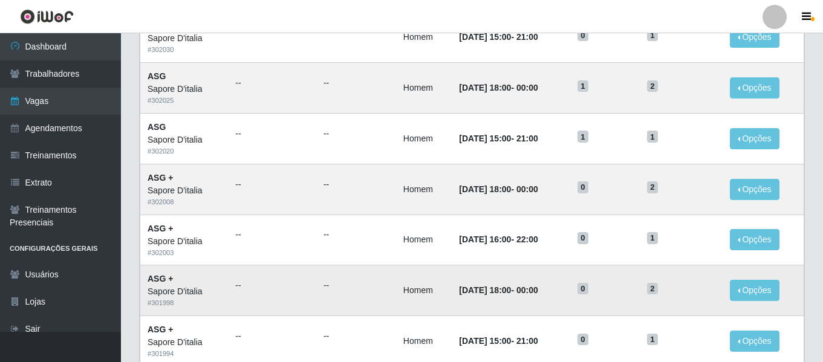
scroll to position [663, 0]
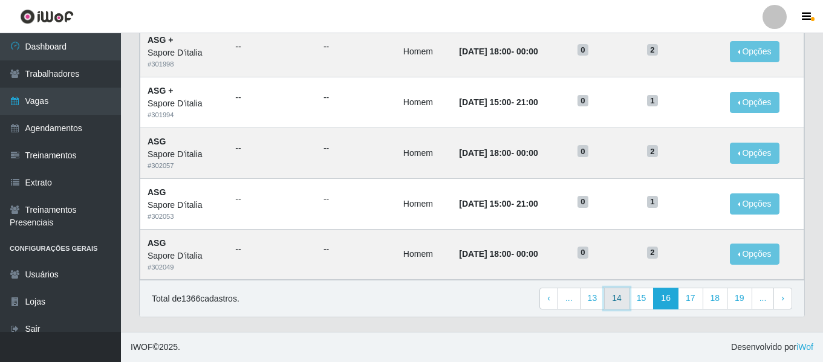
click at [622, 297] on link "14" at bounding box center [616, 299] width 25 height 22
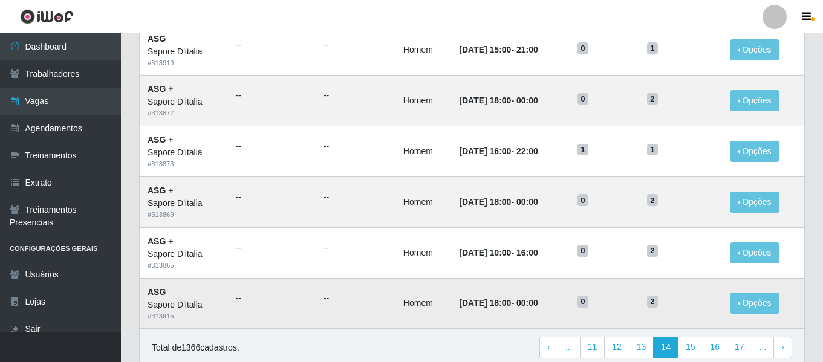
scroll to position [663, 0]
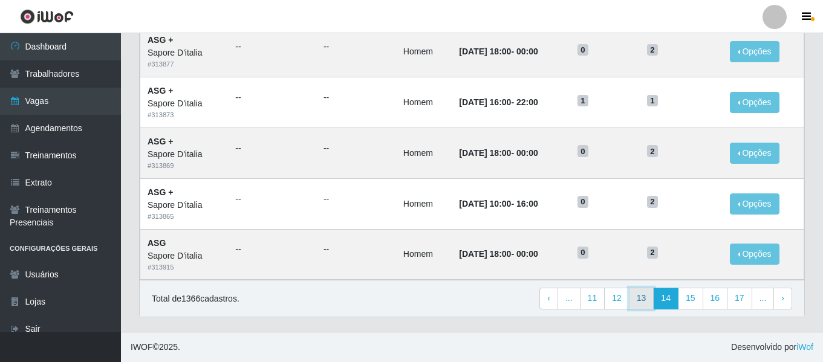
click at [641, 297] on link "13" at bounding box center [641, 299] width 25 height 22
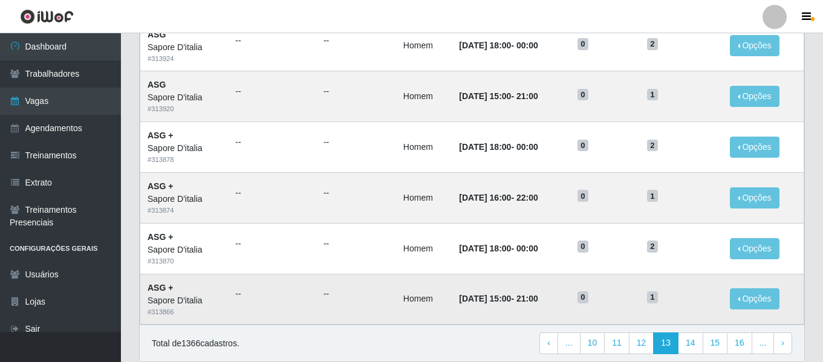
scroll to position [663, 0]
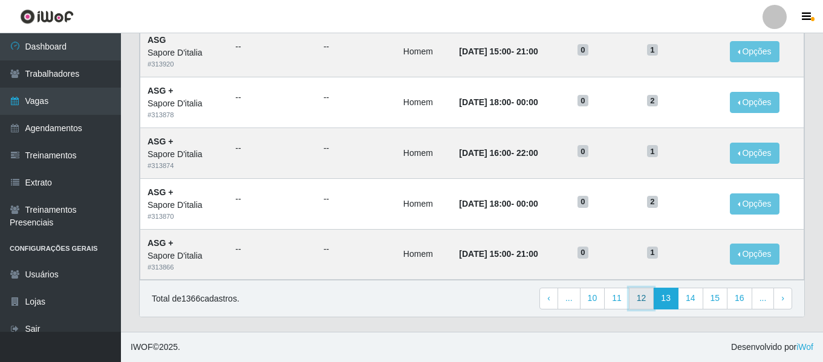
click at [642, 298] on link "12" at bounding box center [641, 299] width 25 height 22
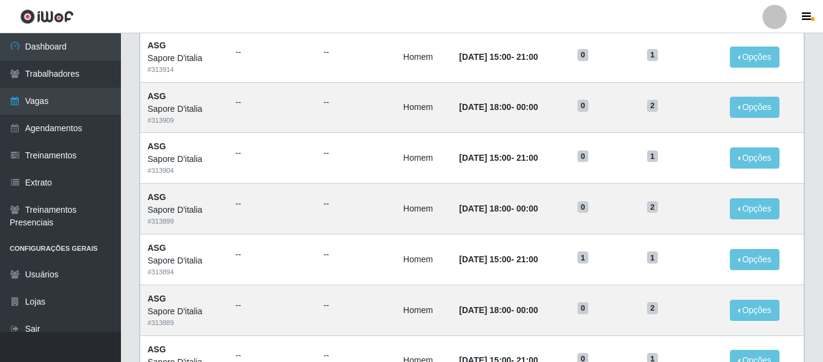
scroll to position [663, 0]
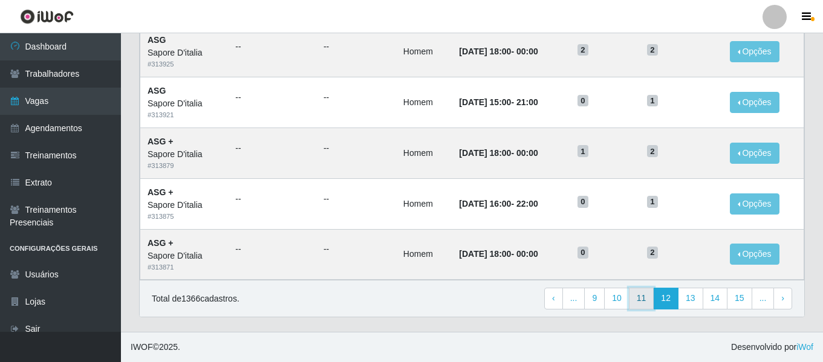
click at [649, 291] on link "11" at bounding box center [641, 299] width 25 height 22
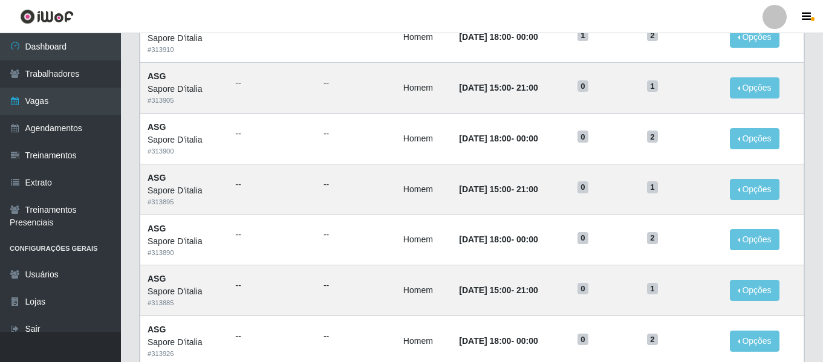
scroll to position [663, 0]
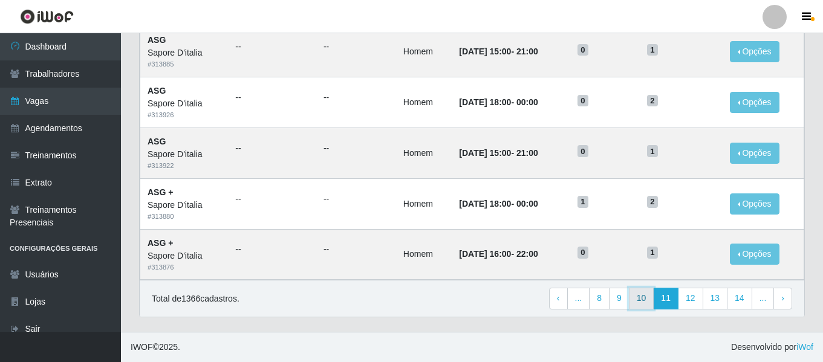
click at [644, 293] on link "10" at bounding box center [641, 299] width 25 height 22
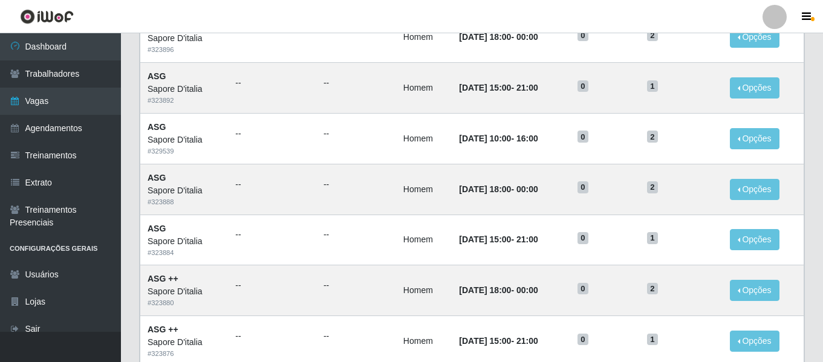
scroll to position [663, 0]
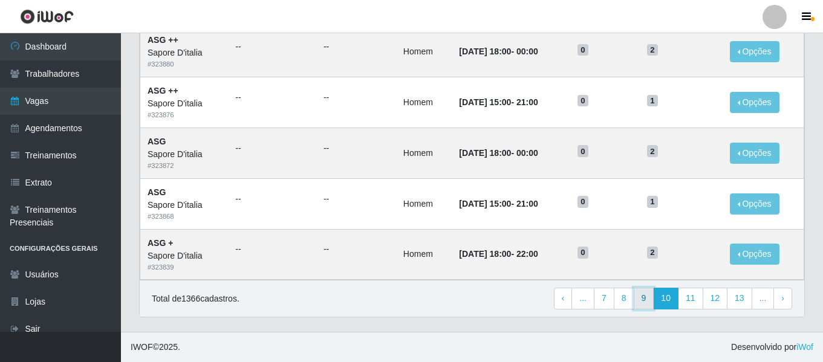
click at [644, 298] on link "9" at bounding box center [644, 299] width 21 height 22
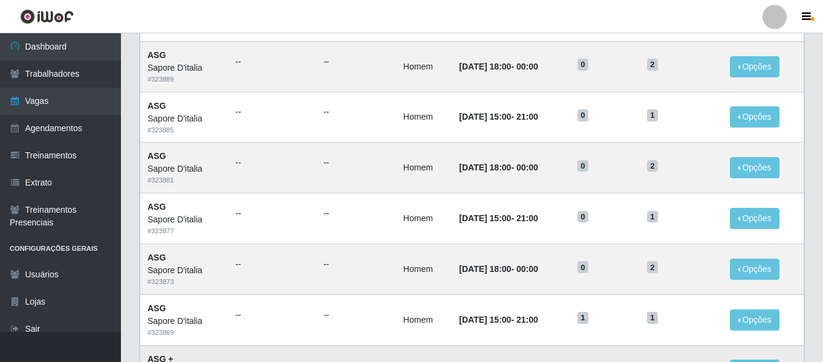
scroll to position [663, 0]
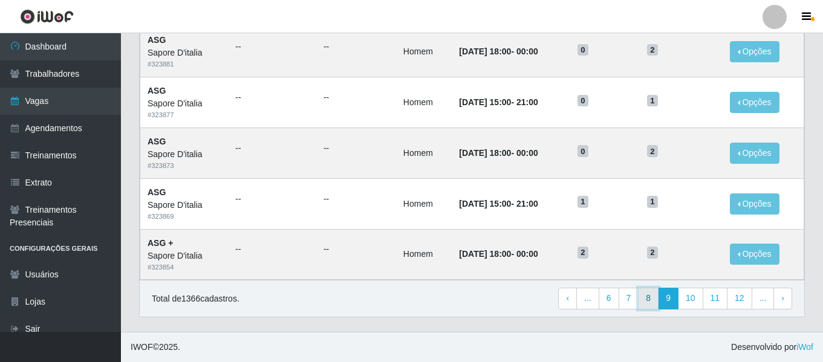
click at [648, 304] on link "8" at bounding box center [648, 299] width 21 height 22
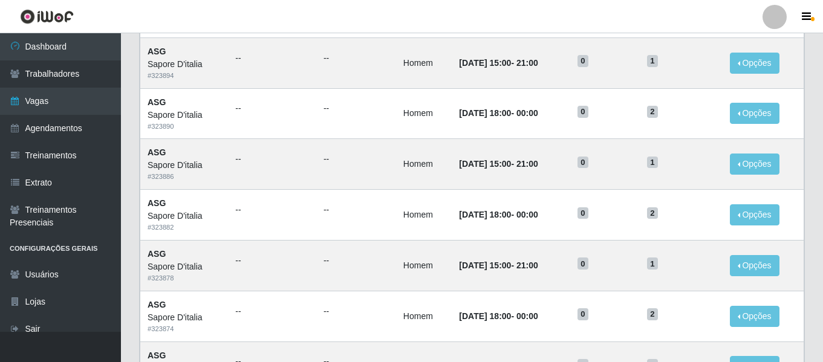
scroll to position [663, 0]
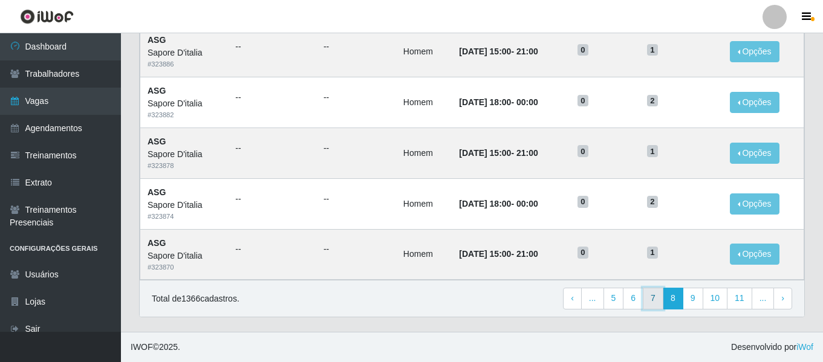
click at [659, 300] on link "7" at bounding box center [653, 299] width 21 height 22
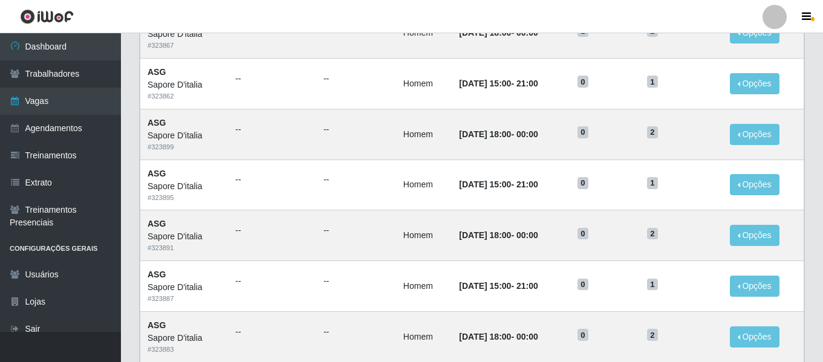
scroll to position [663, 0]
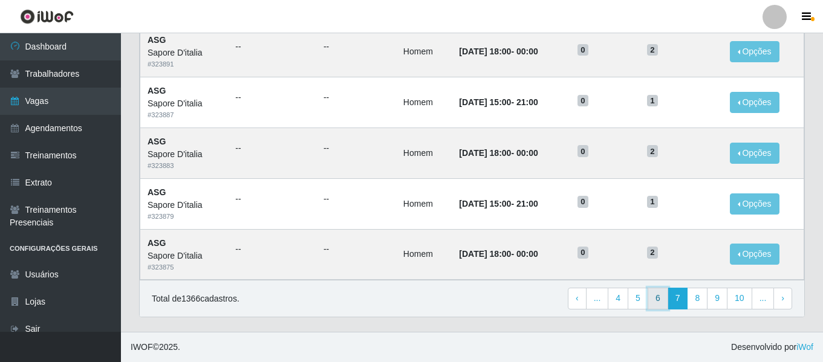
click at [664, 298] on link "6" at bounding box center [658, 299] width 21 height 22
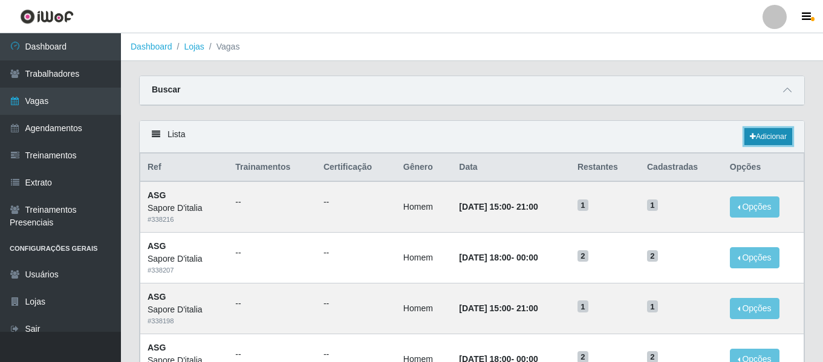
click at [762, 139] on link "Adicionar" at bounding box center [769, 136] width 48 height 17
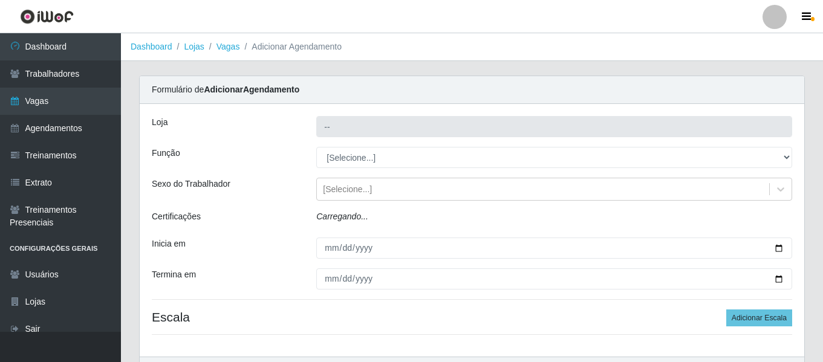
type input "Sapore D'italia"
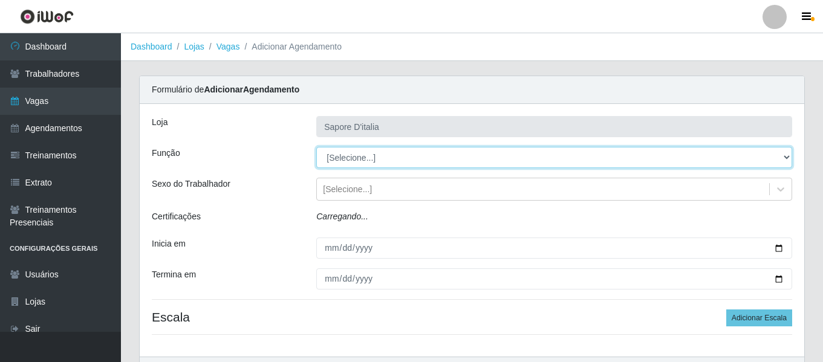
drag, startPoint x: 370, startPoint y: 169, endPoint x: 356, endPoint y: 161, distance: 16.5
click at [356, 161] on select "[Selecione...] ASG ASG + ASG ++ Auxiliar de Cozinha Auxiliar de Cozinha + Auxil…" at bounding box center [554, 157] width 476 height 21
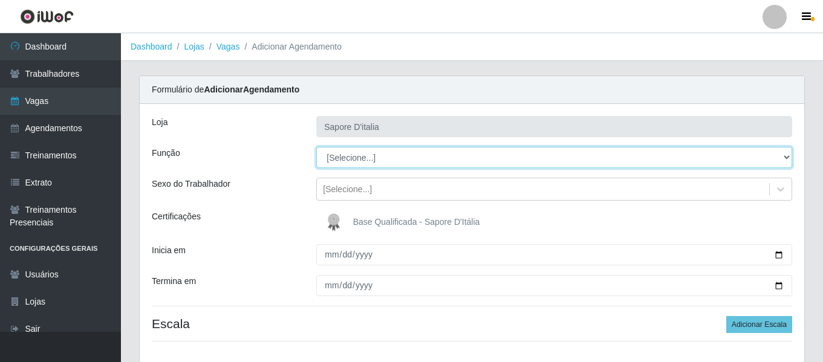
select select "79"
click at [316, 147] on select "[Selecione...] ASG ASG + ASG ++ Auxiliar de Cozinha Auxiliar de Cozinha + Auxil…" at bounding box center [554, 157] width 476 height 21
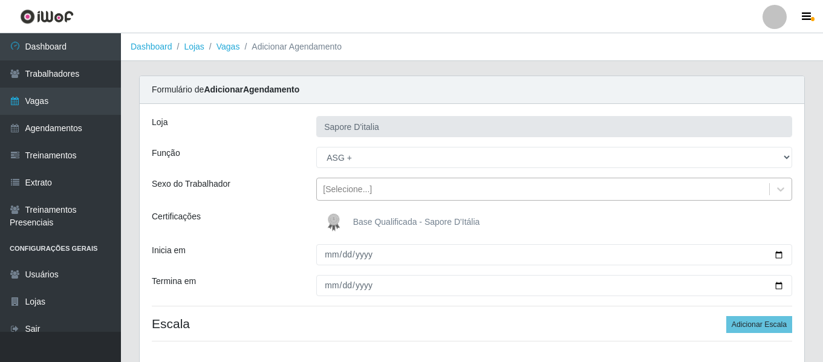
click at [339, 187] on div "[Selecione...]" at bounding box center [347, 189] width 49 height 13
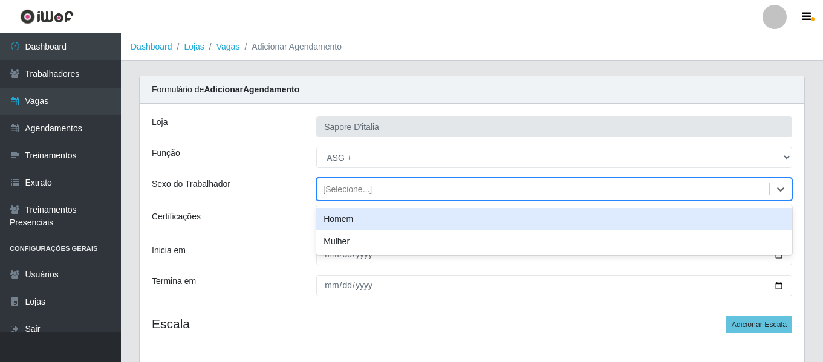
click at [356, 221] on div "Homem" at bounding box center [554, 219] width 476 height 22
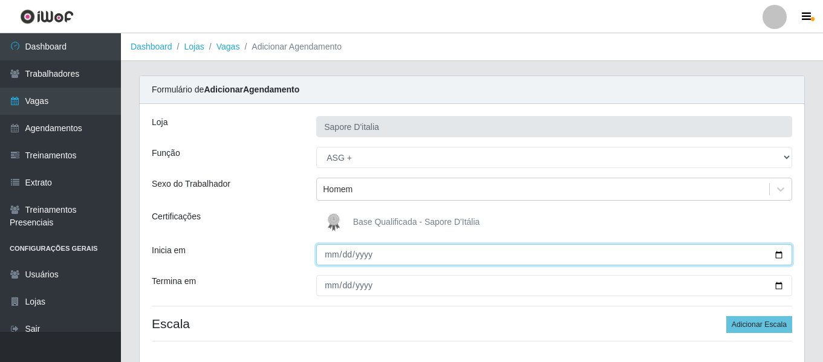
click at [327, 260] on input "Inicia em" at bounding box center [554, 254] width 476 height 21
type input "[DATE]"
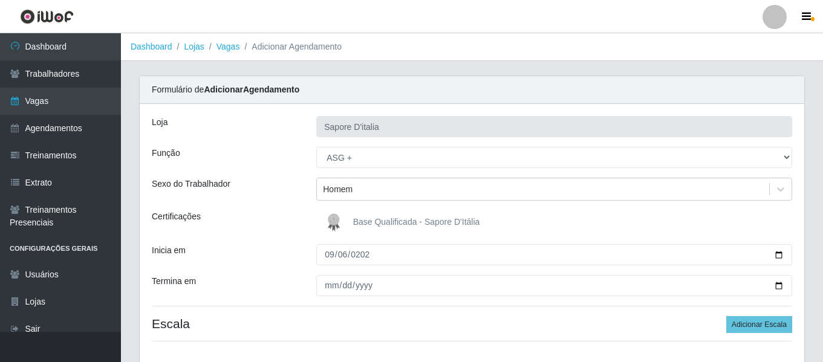
click at [270, 260] on div "Inicia em" at bounding box center [225, 254] width 165 height 21
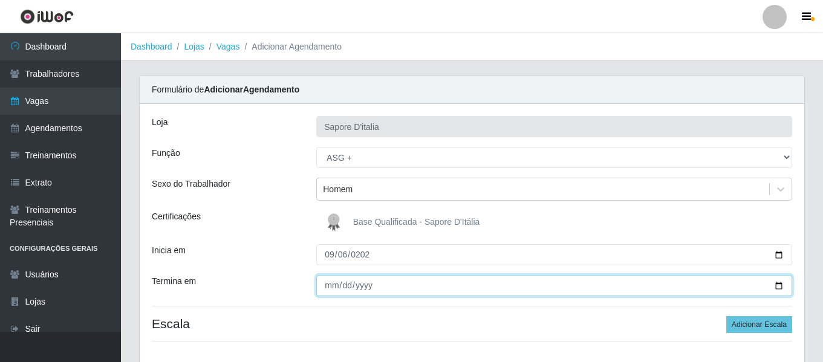
click at [334, 288] on input "Termina em" at bounding box center [554, 285] width 476 height 21
type input "[DATE]"
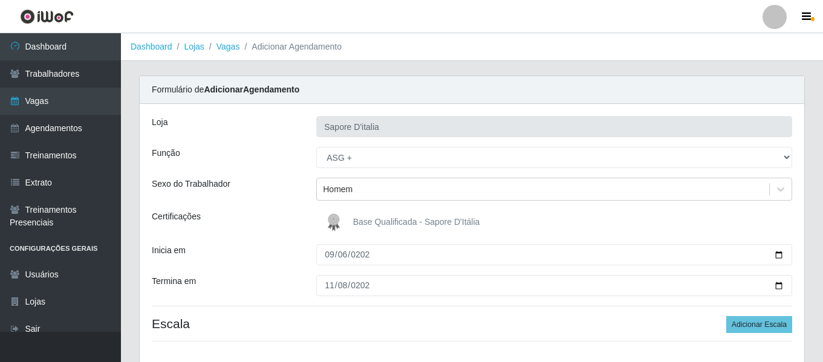
click at [244, 215] on div "Certificações" at bounding box center [225, 222] width 165 height 24
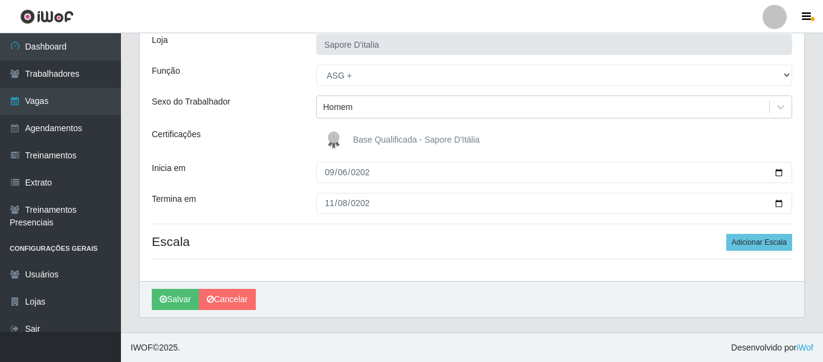
scroll to position [83, 0]
click at [780, 244] on button "Adicionar Escala" at bounding box center [759, 241] width 66 height 17
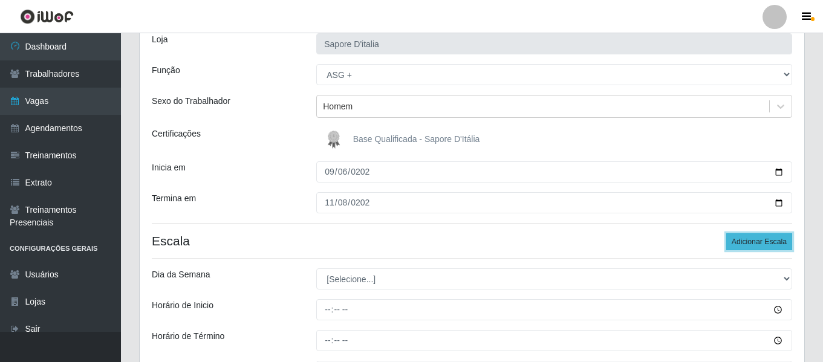
click at [780, 243] on button "Adicionar Escala" at bounding box center [759, 241] width 66 height 17
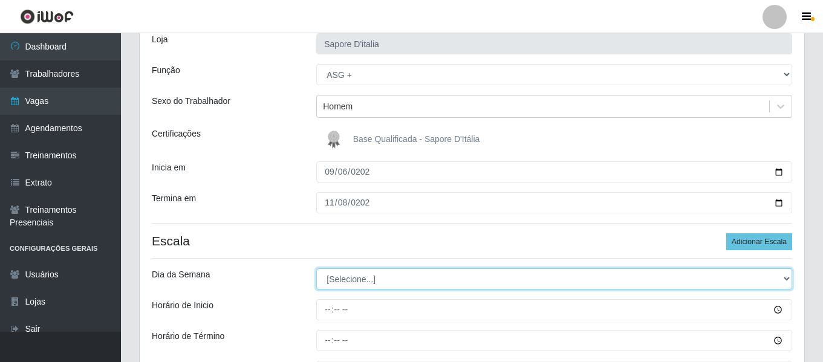
click at [363, 282] on select "[Selecione...] Segunda Terça Quarta Quinta Sexta Sábado Domingo" at bounding box center [554, 279] width 476 height 21
select select "6"
click at [316, 269] on select "[Selecione...] Segunda Terça Quarta Quinta Sexta Sábado Domingo" at bounding box center [554, 279] width 476 height 21
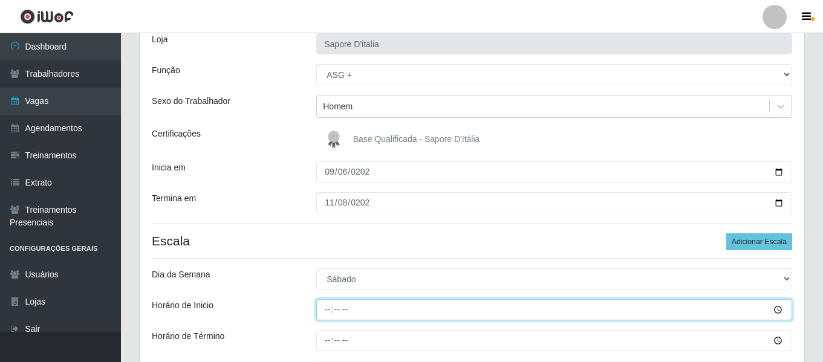
click at [331, 312] on input "Horário de Inicio" at bounding box center [554, 309] width 476 height 21
type input "15:00"
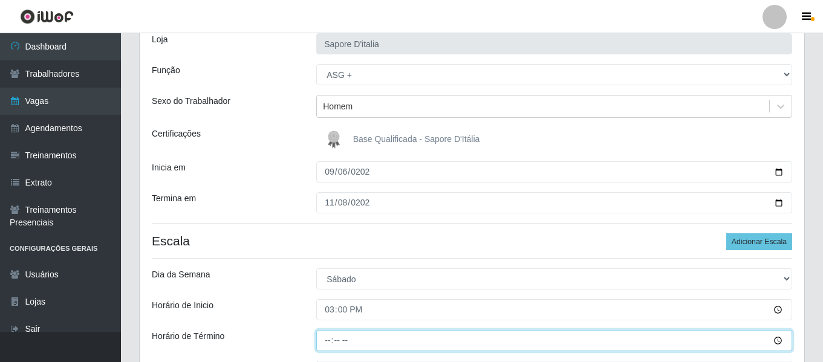
click at [331, 338] on input "Horário de Término" at bounding box center [554, 340] width 476 height 21
type input "21:00"
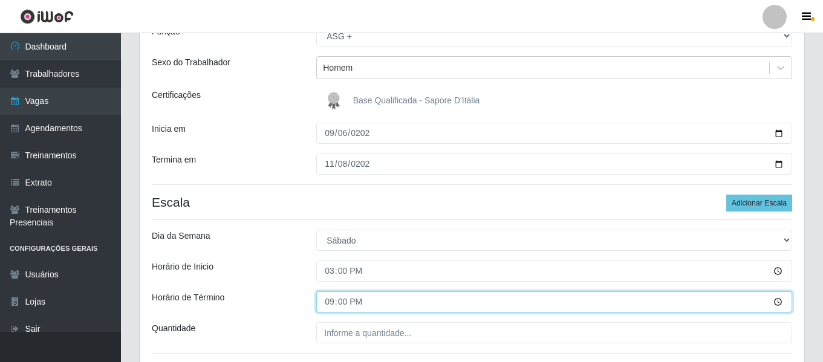
scroll to position [143, 0]
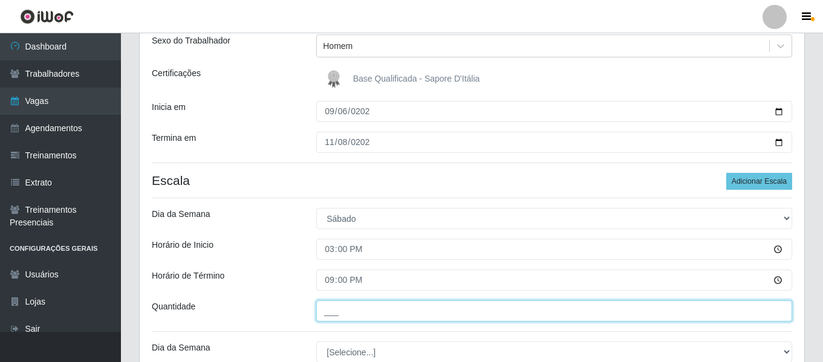
click at [367, 301] on input "___" at bounding box center [554, 311] width 476 height 21
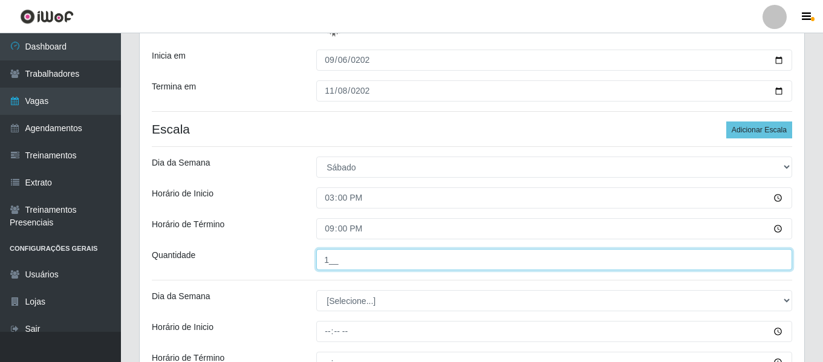
scroll to position [264, 0]
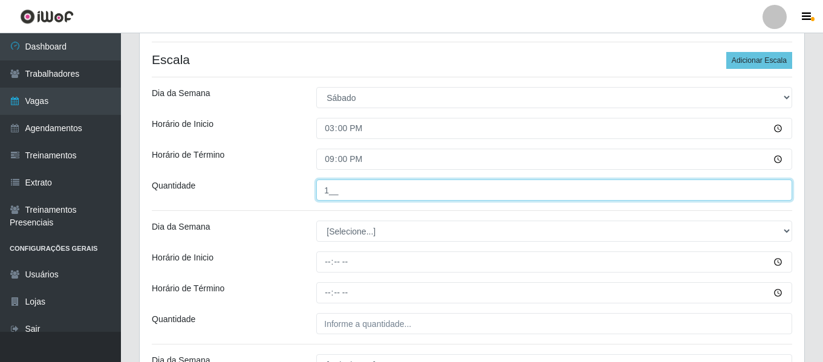
type input "1__"
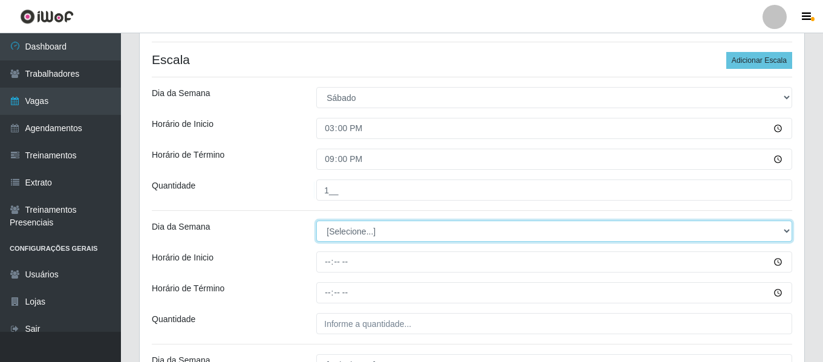
click at [365, 226] on select "[Selecione...] Segunda Terça Quarta Quinta Sexta Sábado Domingo" at bounding box center [554, 231] width 476 height 21
select select "6"
click at [316, 221] on select "[Selecione...] Segunda Terça Quarta Quinta Sexta Sábado Domingo" at bounding box center [554, 231] width 476 height 21
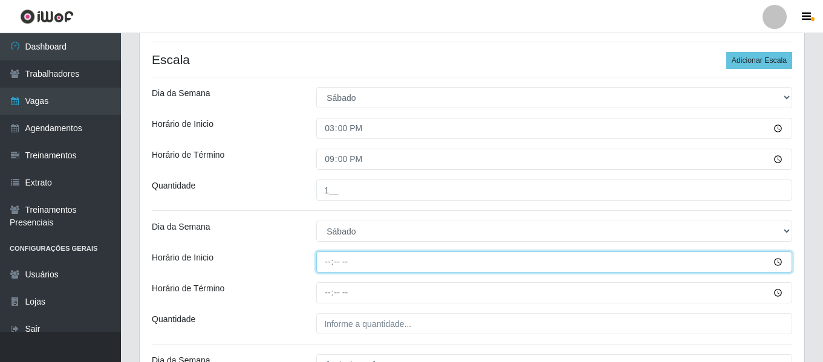
click at [324, 258] on input "Horário de Inicio" at bounding box center [554, 262] width 476 height 21
type input "18:00"
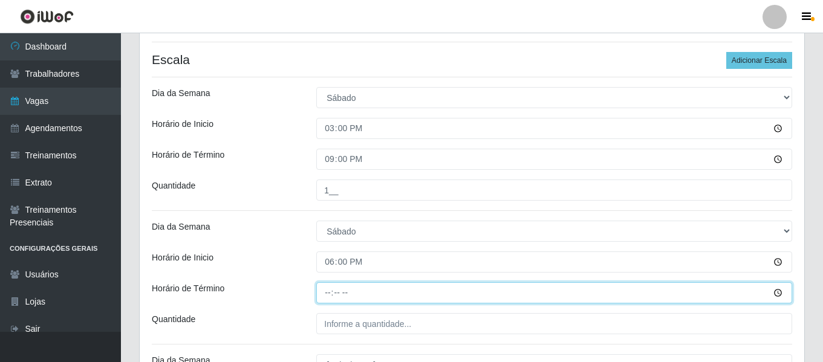
click at [330, 296] on input "Horário de Término" at bounding box center [554, 292] width 476 height 21
type input "00:00"
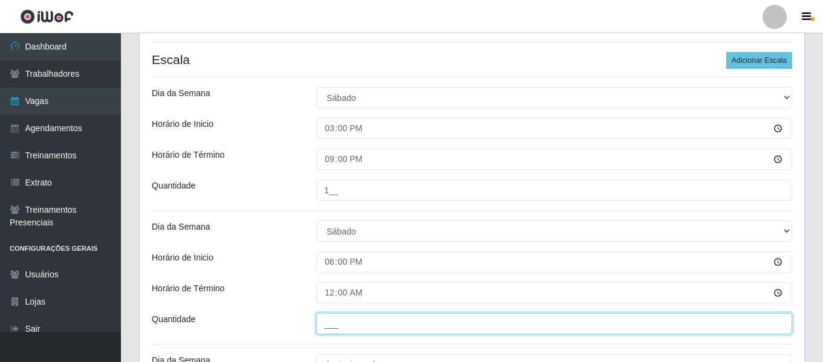
click at [361, 315] on input "___" at bounding box center [554, 323] width 476 height 21
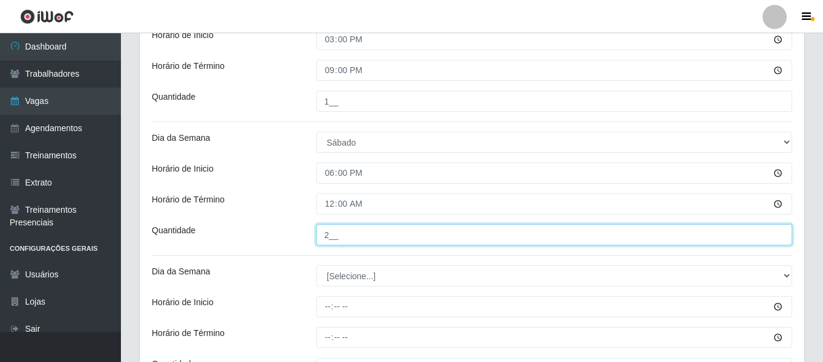
scroll to position [446, 0]
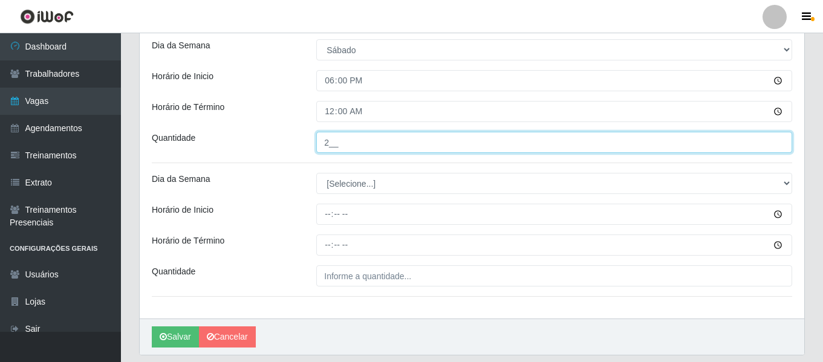
type input "2__"
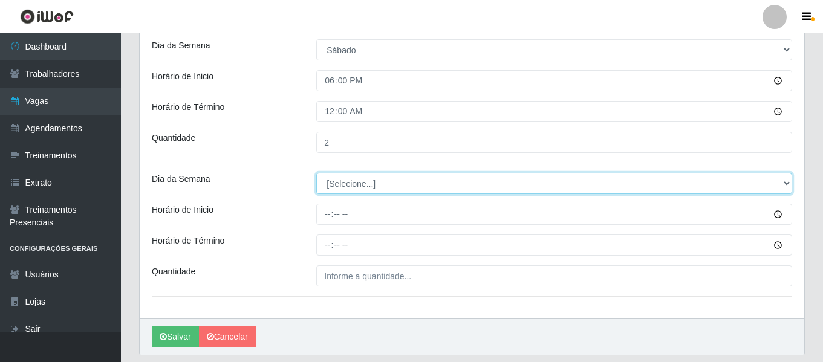
drag, startPoint x: 346, startPoint y: 182, endPoint x: 353, endPoint y: 191, distance: 11.6
click at [346, 182] on select "[Selecione...] Segunda Terça Quarta Quinta Sexta Sábado Domingo" at bounding box center [554, 183] width 476 height 21
select select "0"
click at [316, 173] on select "[Selecione...] Segunda Terça Quarta Quinta Sexta Sábado Domingo" at bounding box center [554, 183] width 476 height 21
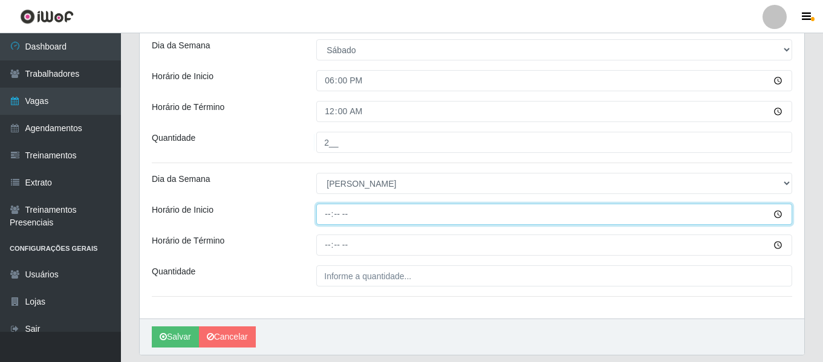
click at [328, 220] on input "Horário de Inicio" at bounding box center [554, 214] width 476 height 21
type input "16:00"
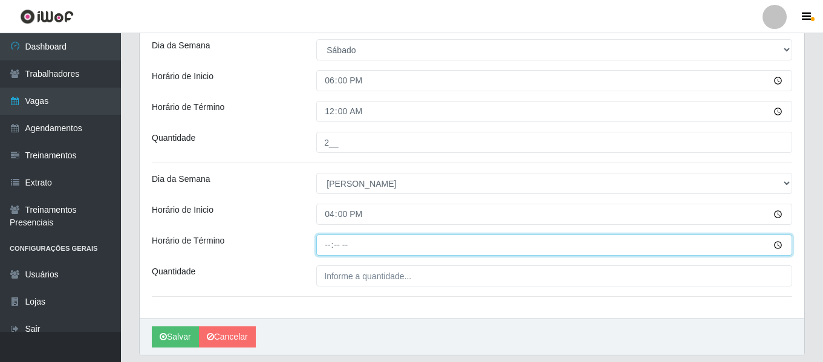
click at [331, 249] on input "Horário de Término" at bounding box center [554, 245] width 476 height 21
type input "22:00"
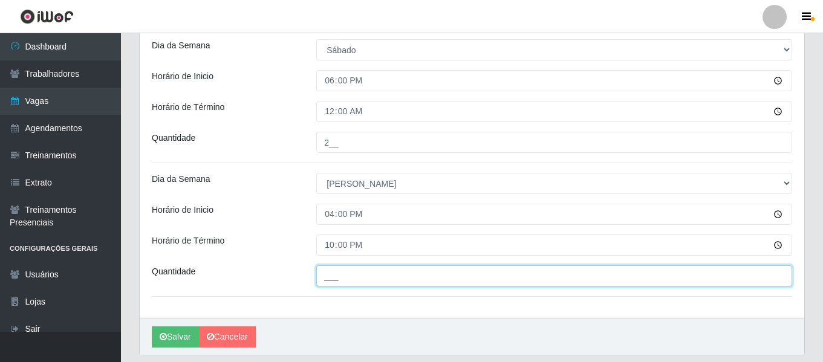
click at [370, 282] on input "___" at bounding box center [554, 276] width 476 height 21
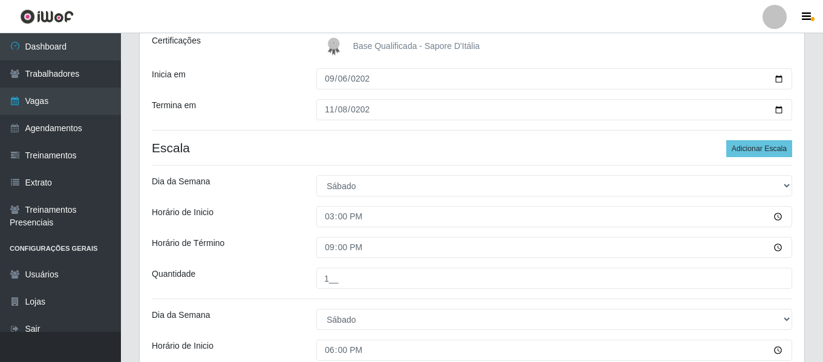
scroll to position [143, 0]
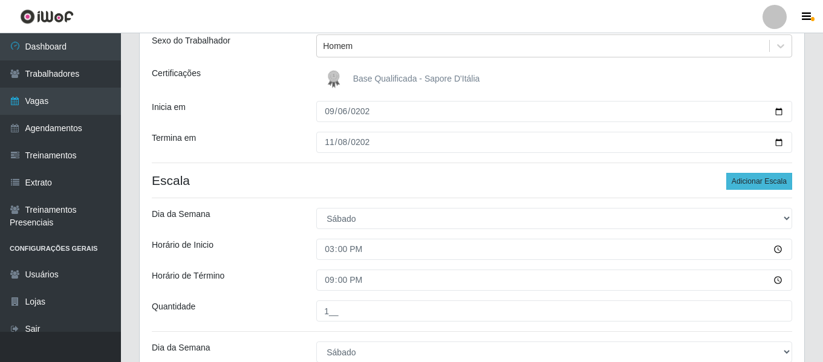
type input "1__"
click at [746, 178] on button "Adicionar Escala" at bounding box center [759, 181] width 66 height 17
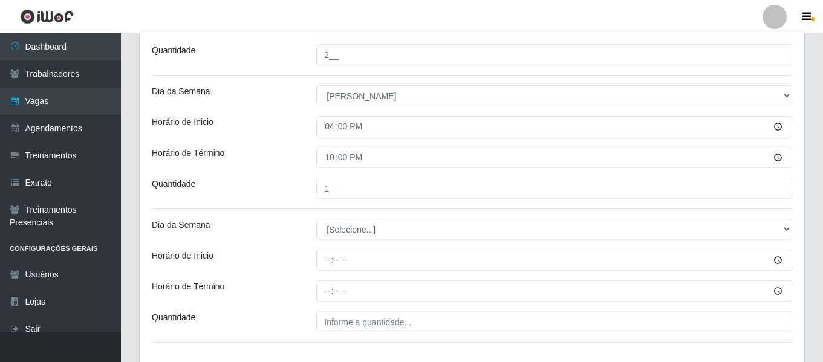
scroll to position [618, 0]
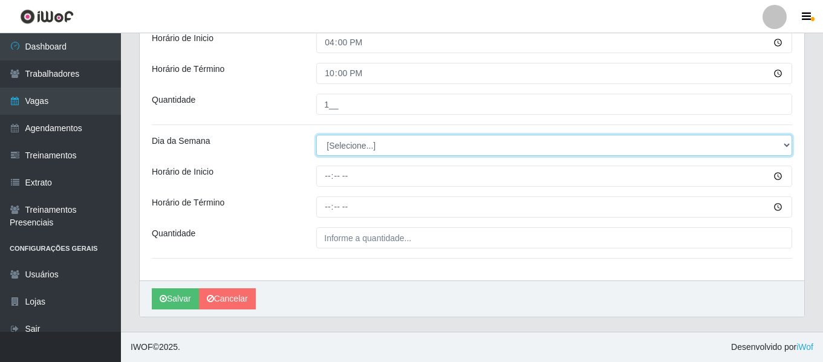
click at [350, 141] on select "[Selecione...] Segunda Terça Quarta Quinta Sexta Sábado Domingo" at bounding box center [554, 145] width 476 height 21
select select "0"
click at [316, 135] on select "[Selecione...] Segunda Terça Quarta Quinta Sexta Sábado Domingo" at bounding box center [554, 145] width 476 height 21
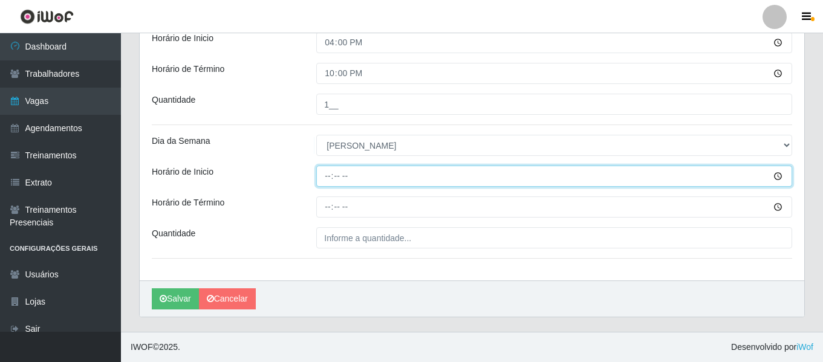
click at [326, 176] on input "Horário de Inicio" at bounding box center [554, 176] width 476 height 21
type input "18:00"
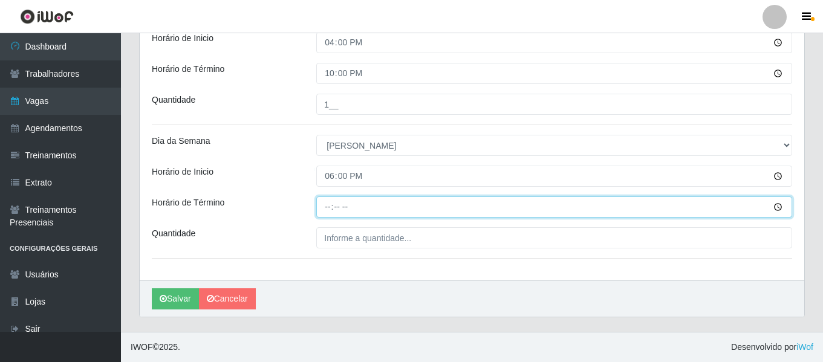
click at [330, 203] on input "Horário de Término" at bounding box center [554, 207] width 476 height 21
type input "00:00"
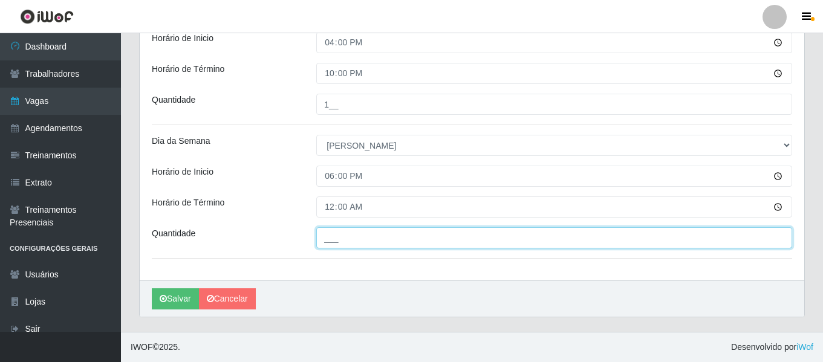
click at [360, 230] on input "___" at bounding box center [554, 237] width 476 height 21
type input "2__"
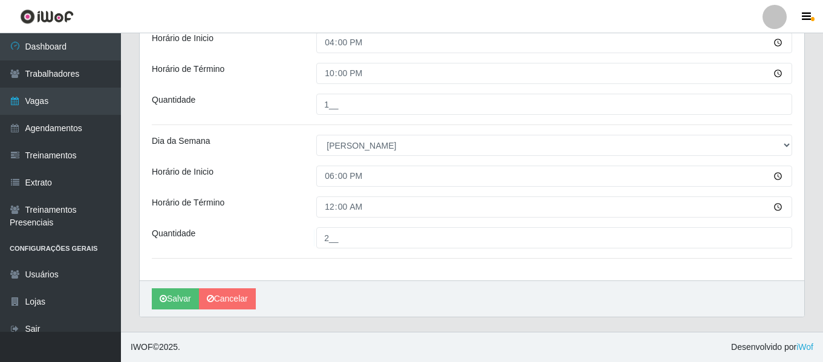
click at [246, 148] on div "Dia da Semana" at bounding box center [225, 145] width 165 height 21
click at [175, 296] on button "Salvar" at bounding box center [175, 299] width 47 height 21
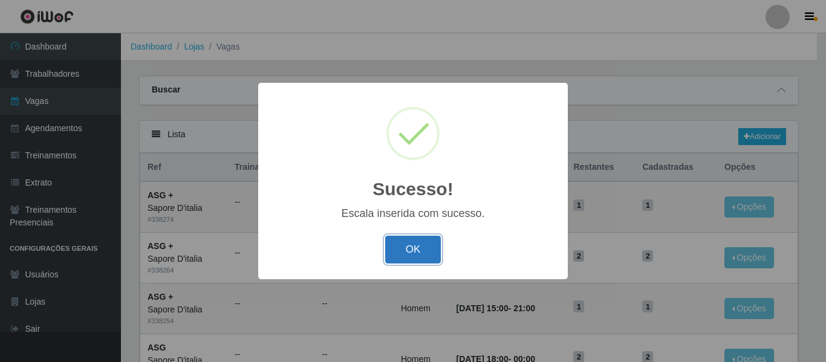
click at [407, 251] on button "OK" at bounding box center [413, 250] width 56 height 28
